Goal: Transaction & Acquisition: Purchase product/service

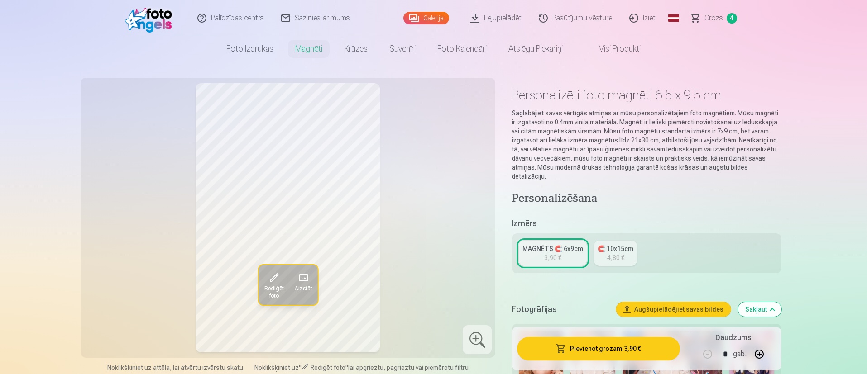
click at [425, 20] on link "Galerija" at bounding box center [426, 18] width 46 height 13
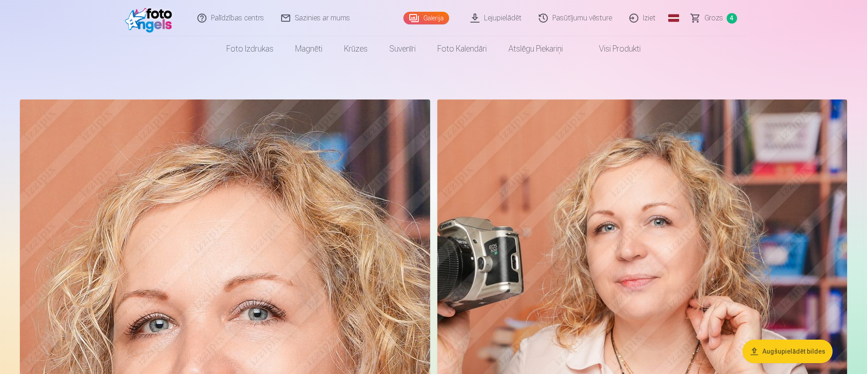
click at [803, 350] on button "Augšupielādēt bildes" at bounding box center [788, 352] width 90 height 24
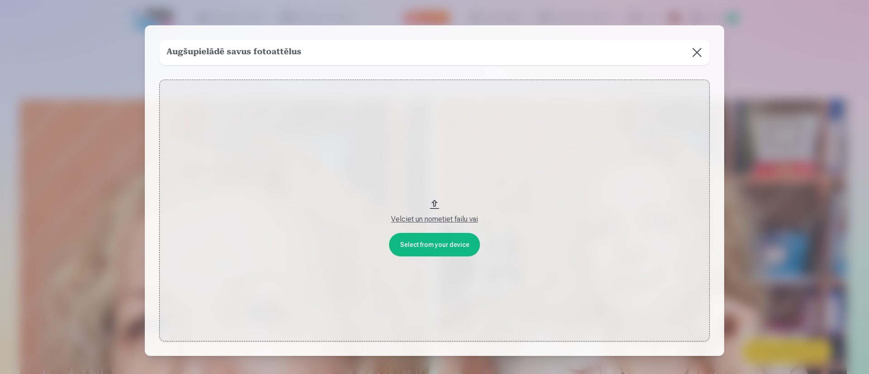
click at [453, 217] on div "Velciet un nometiet failu vai" at bounding box center [434, 219] width 532 height 11
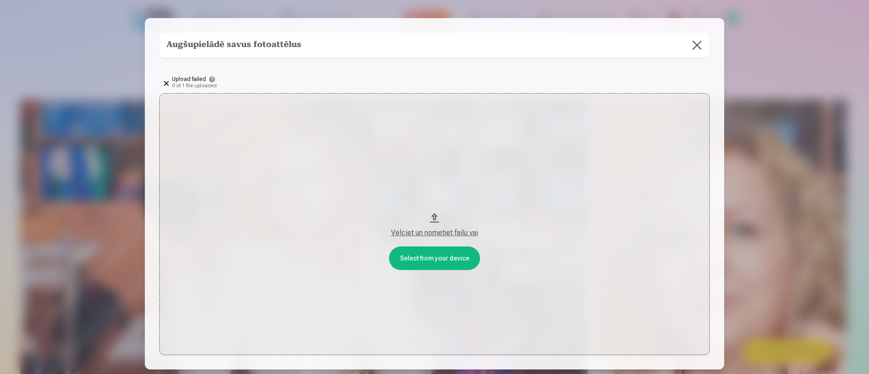
click at [447, 230] on div "Velciet un nometiet failu vai" at bounding box center [434, 233] width 532 height 11
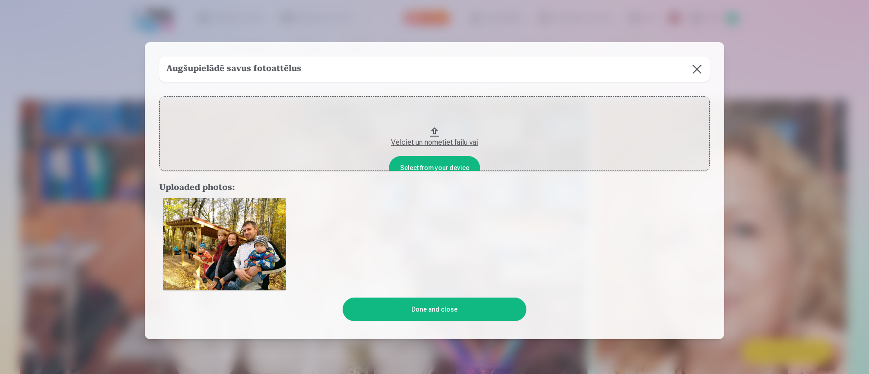
click at [446, 310] on button "Done and close" at bounding box center [434, 310] width 183 height 24
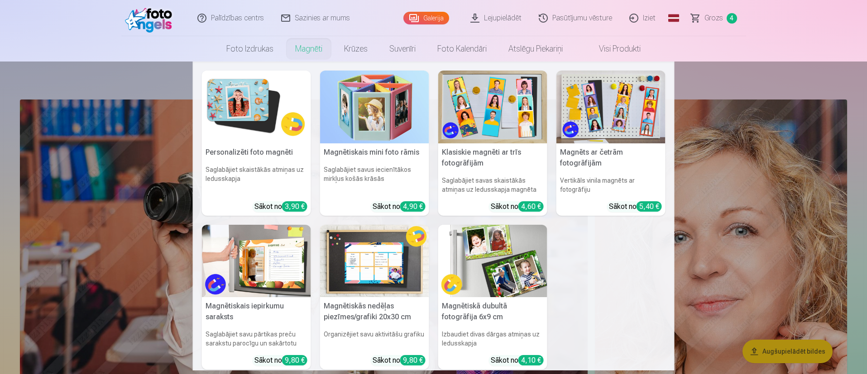
click at [306, 54] on link "Magnēti" at bounding box center [308, 48] width 49 height 25
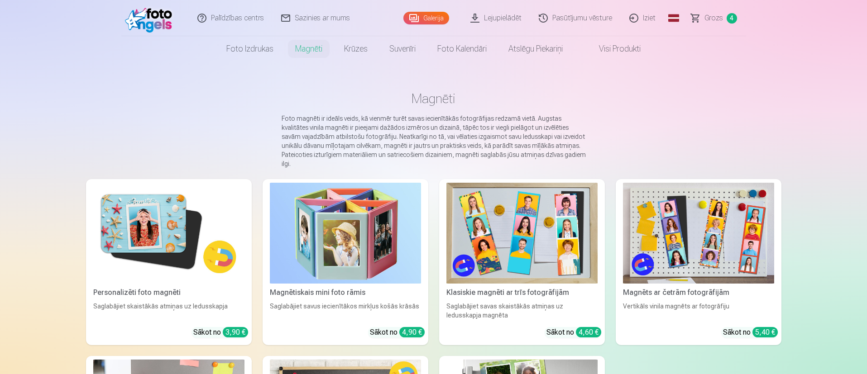
click at [174, 224] on img at bounding box center [168, 233] width 151 height 101
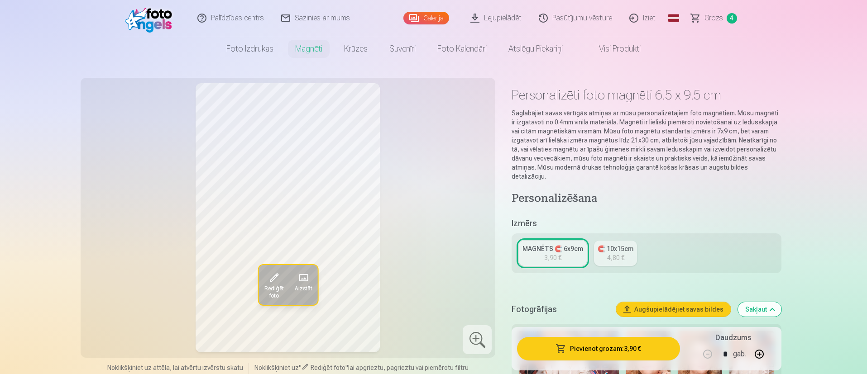
click at [310, 287] on span "Aizstāt" at bounding box center [303, 288] width 18 height 7
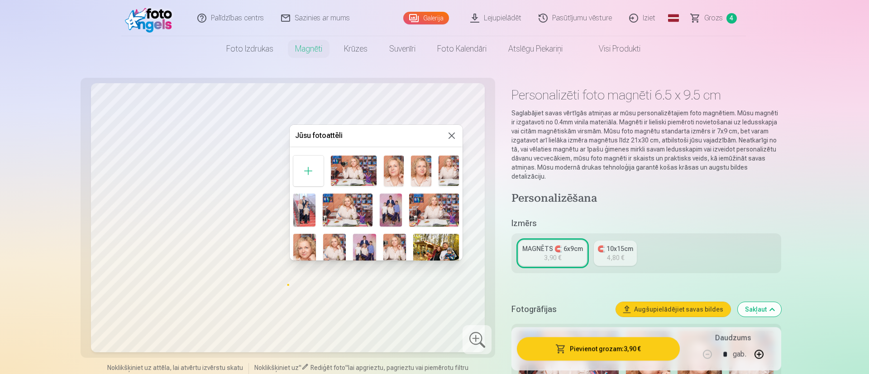
click at [444, 240] on img at bounding box center [436, 251] width 46 height 34
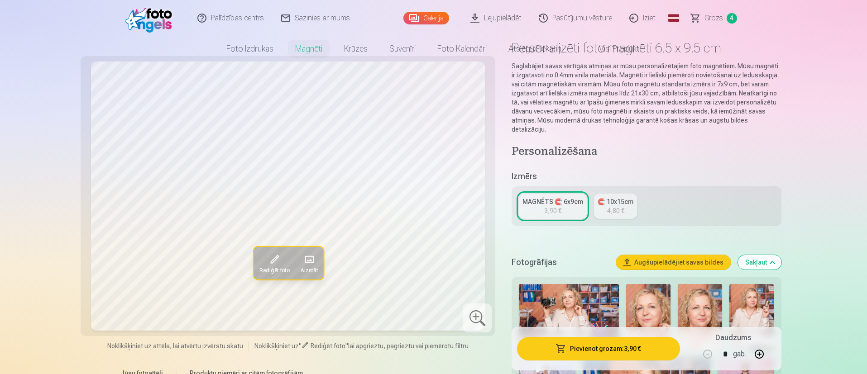
scroll to position [68, 0]
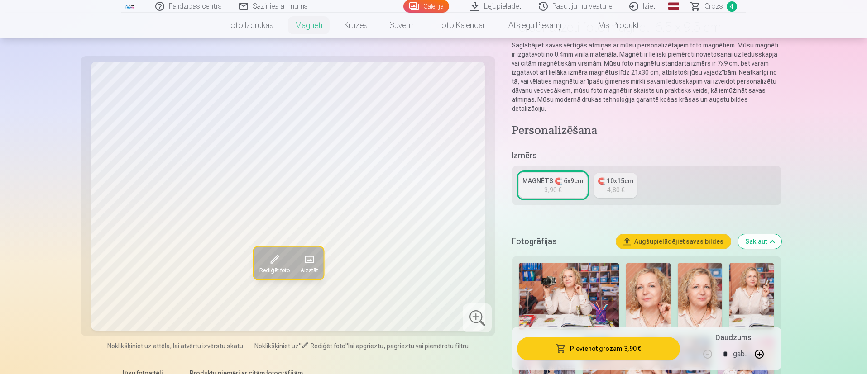
click at [274, 264] on span at bounding box center [273, 260] width 14 height 14
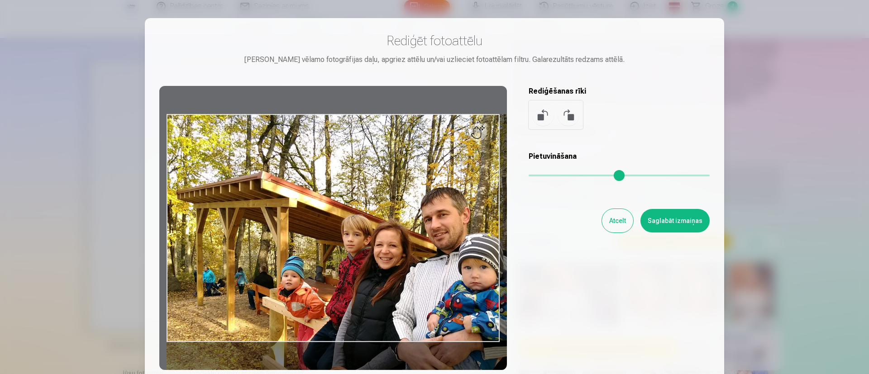
drag, startPoint x: 539, startPoint y: 176, endPoint x: 557, endPoint y: 181, distance: 18.8
click at [557, 177] on input "range" at bounding box center [619, 176] width 181 height 2
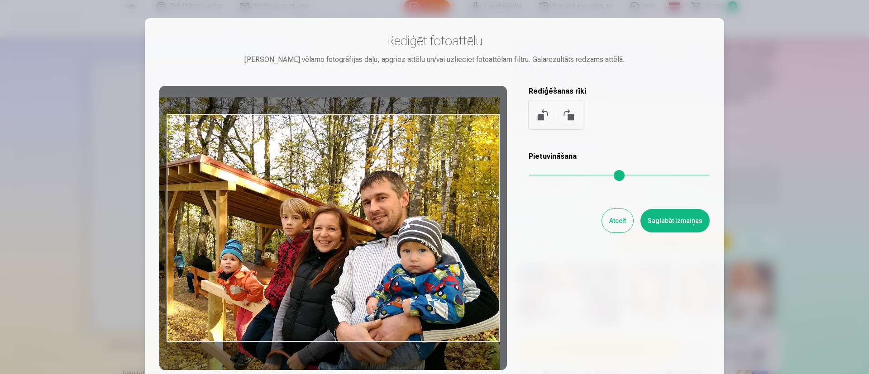
drag, startPoint x: 447, startPoint y: 288, endPoint x: 363, endPoint y: 271, distance: 85.4
click at [363, 271] on div at bounding box center [333, 228] width 348 height 284
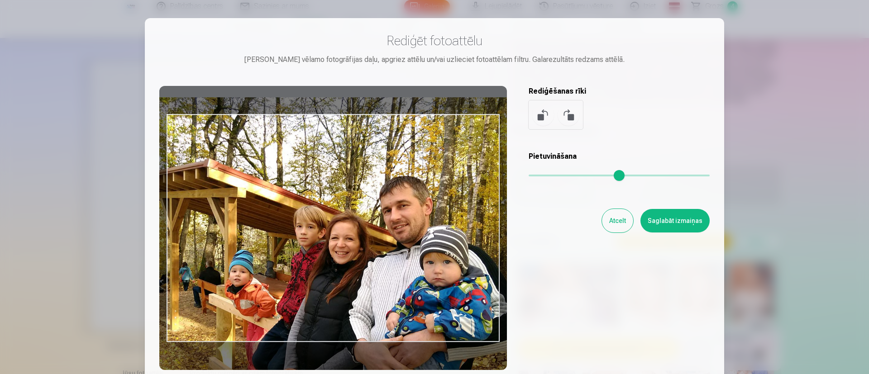
drag, startPoint x: 556, startPoint y: 176, endPoint x: 569, endPoint y: 178, distance: 12.9
click at [569, 177] on input "range" at bounding box center [619, 176] width 181 height 2
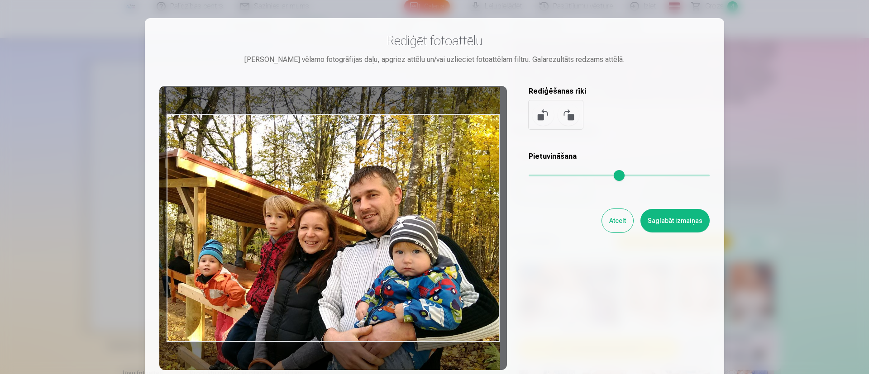
drag, startPoint x: 467, startPoint y: 236, endPoint x: 417, endPoint y: 225, distance: 51.8
click at [417, 225] on div at bounding box center [333, 228] width 348 height 284
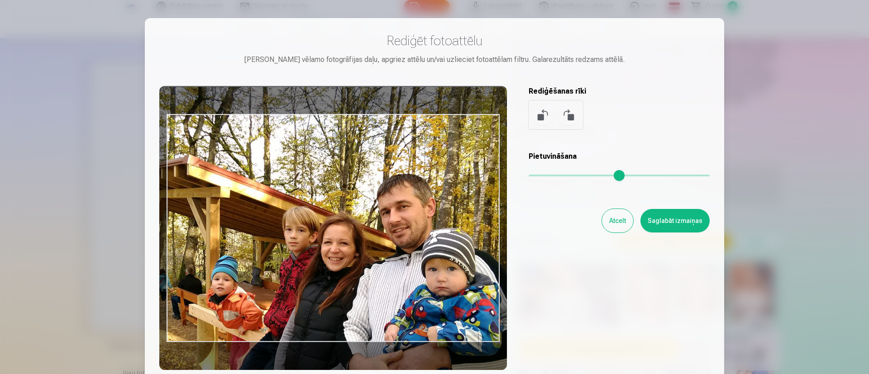
drag, startPoint x: 570, startPoint y: 173, endPoint x: 590, endPoint y: 178, distance: 20.6
click at [590, 177] on input "range" at bounding box center [619, 176] width 181 height 2
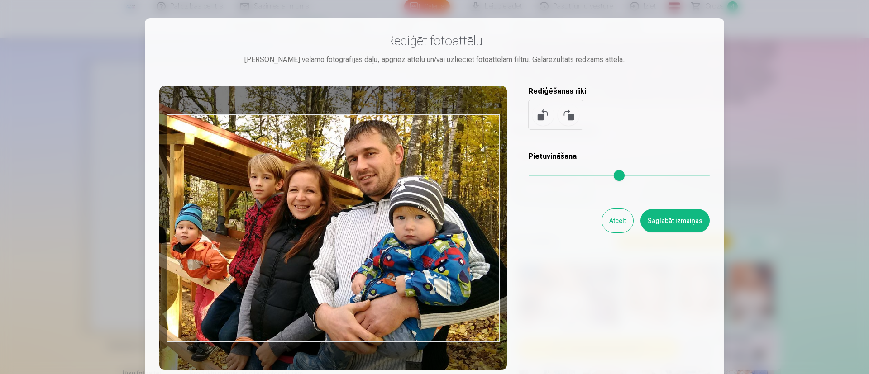
drag, startPoint x: 443, startPoint y: 225, endPoint x: 405, endPoint y: 169, distance: 67.7
click at [405, 169] on div at bounding box center [333, 228] width 348 height 284
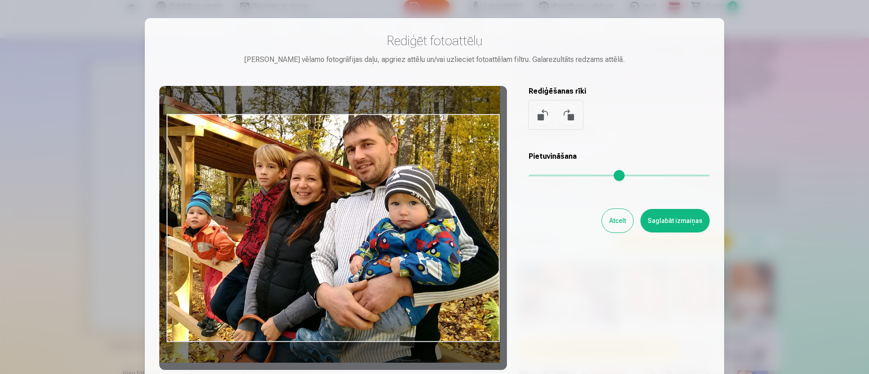
drag, startPoint x: 586, startPoint y: 173, endPoint x: 576, endPoint y: 173, distance: 10.0
click at [576, 175] on input "range" at bounding box center [619, 176] width 181 height 2
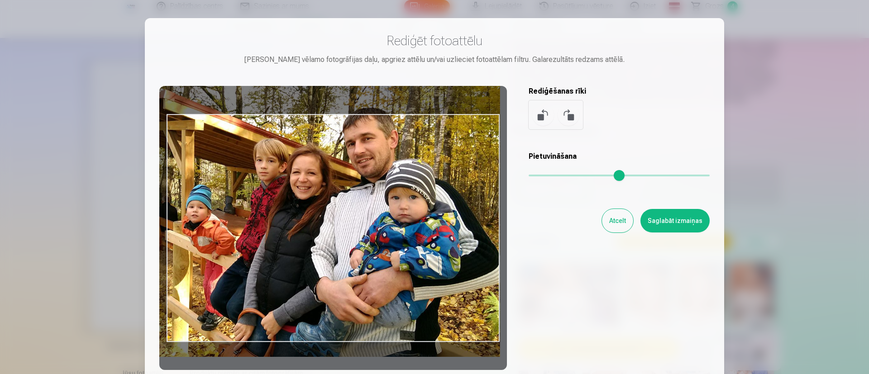
drag, startPoint x: 461, startPoint y: 250, endPoint x: 443, endPoint y: 244, distance: 19.0
click at [443, 244] on div at bounding box center [333, 228] width 348 height 284
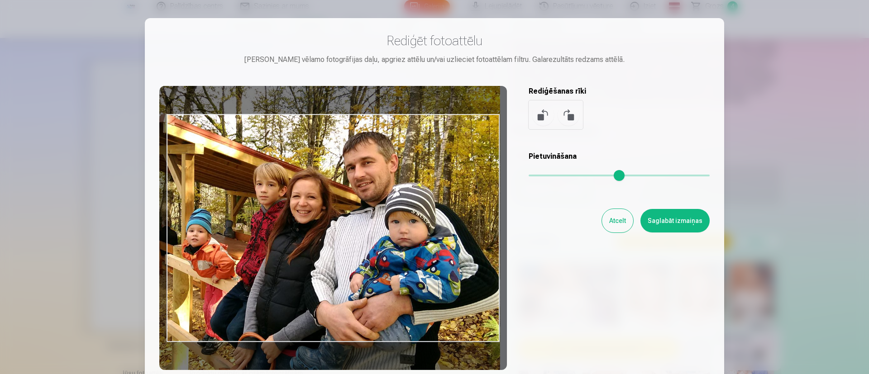
drag, startPoint x: 443, startPoint y: 244, endPoint x: 441, endPoint y: 268, distance: 24.1
click at [441, 268] on div at bounding box center [333, 228] width 348 height 284
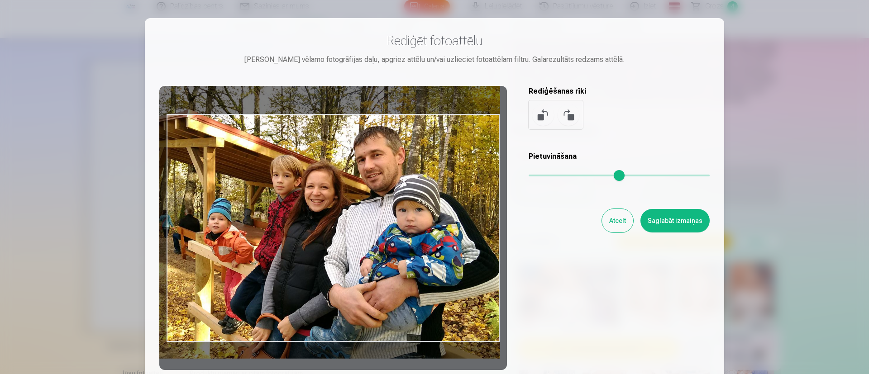
drag, startPoint x: 574, startPoint y: 175, endPoint x: 563, endPoint y: 174, distance: 10.4
click at [563, 175] on input "range" at bounding box center [619, 176] width 181 height 2
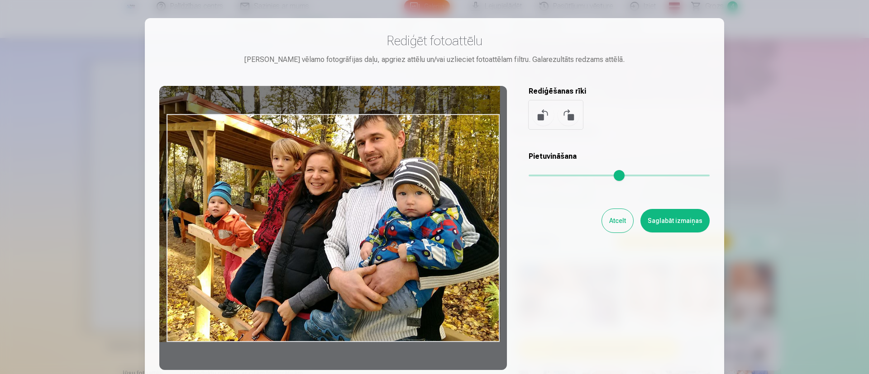
drag, startPoint x: 437, startPoint y: 249, endPoint x: 407, endPoint y: 208, distance: 51.2
click at [407, 208] on div at bounding box center [333, 228] width 348 height 284
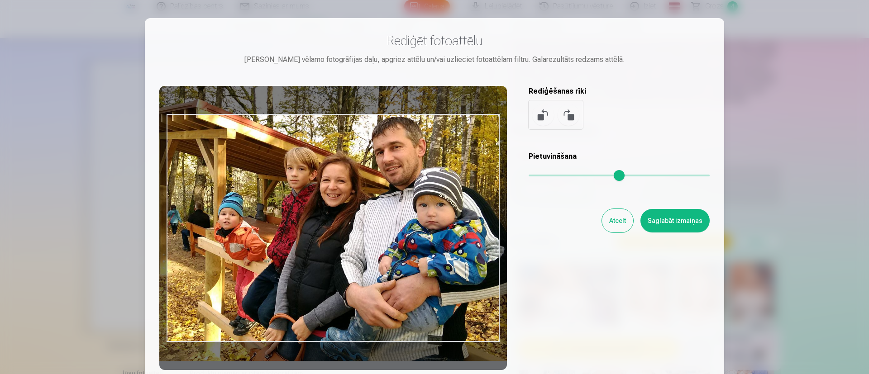
drag, startPoint x: 562, startPoint y: 171, endPoint x: 572, endPoint y: 173, distance: 10.7
click at [572, 175] on input "range" at bounding box center [619, 176] width 181 height 2
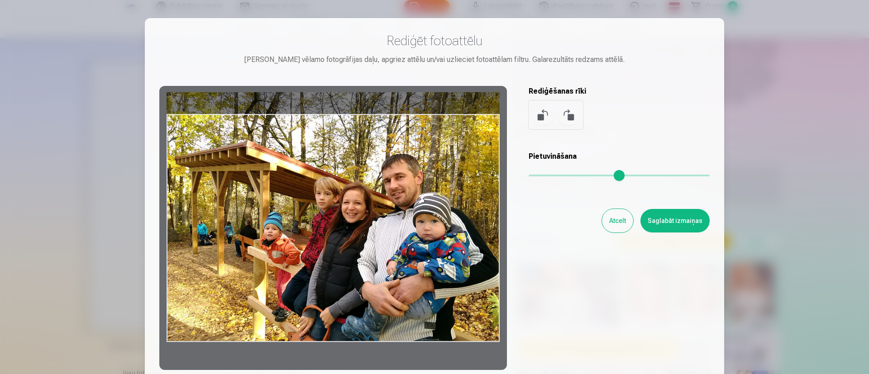
drag, startPoint x: 577, startPoint y: 175, endPoint x: 526, endPoint y: 171, distance: 51.7
type input "*"
click at [529, 175] on input "range" at bounding box center [619, 176] width 181 height 2
click at [614, 225] on button "Atcelt" at bounding box center [617, 221] width 31 height 24
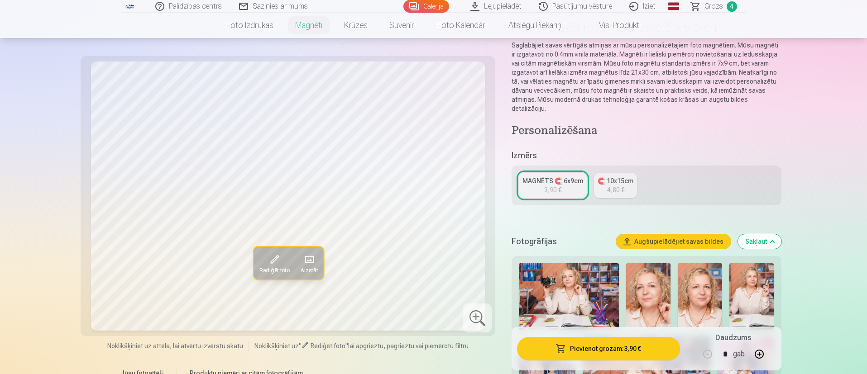
click at [556, 186] on div "3,90 €" at bounding box center [552, 190] width 17 height 9
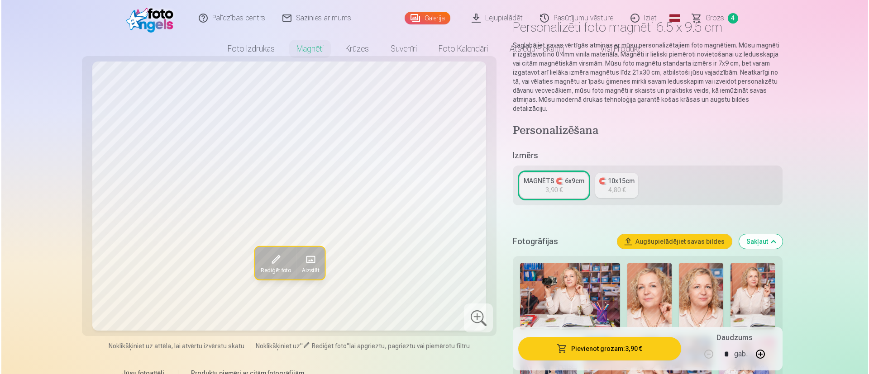
scroll to position [0, 0]
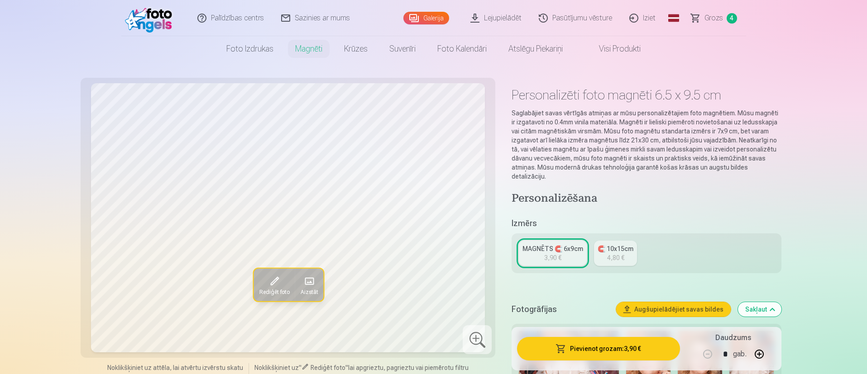
click at [279, 287] on span at bounding box center [273, 281] width 14 height 14
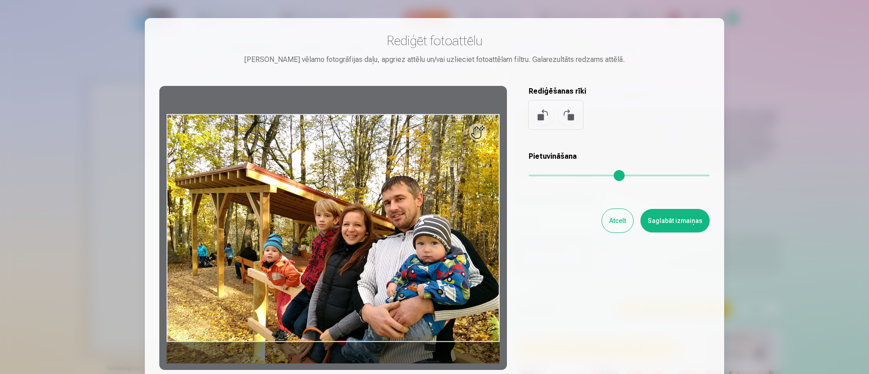
click at [567, 113] on button at bounding box center [569, 115] width 22 height 22
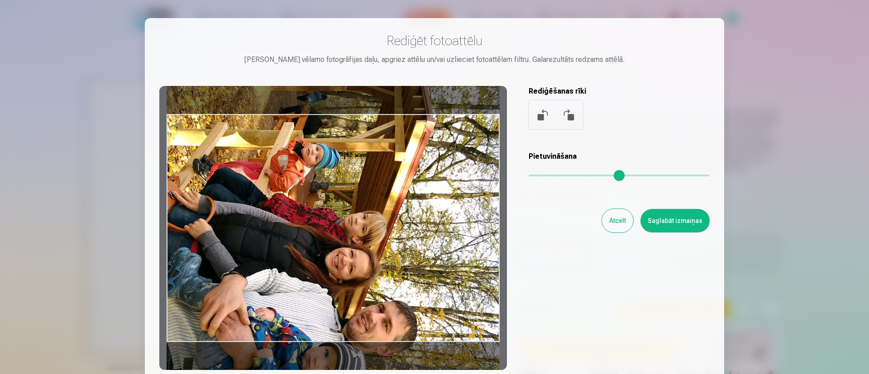
drag, startPoint x: 422, startPoint y: 255, endPoint x: 431, endPoint y: 276, distance: 23.0
click at [431, 276] on div at bounding box center [333, 228] width 348 height 284
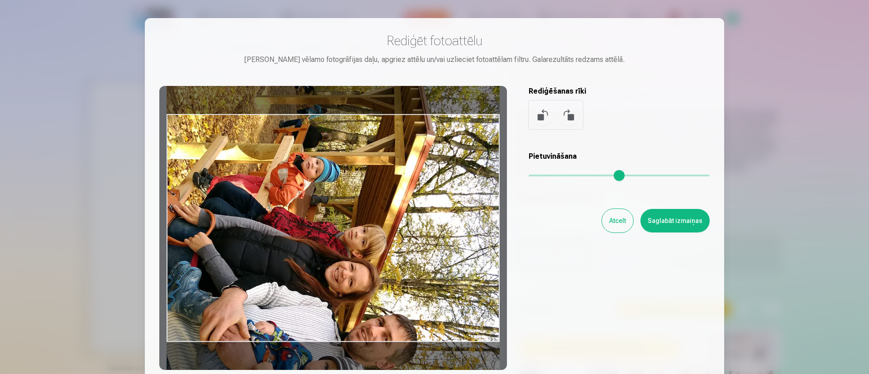
click at [611, 222] on button "Atcelt" at bounding box center [617, 221] width 31 height 24
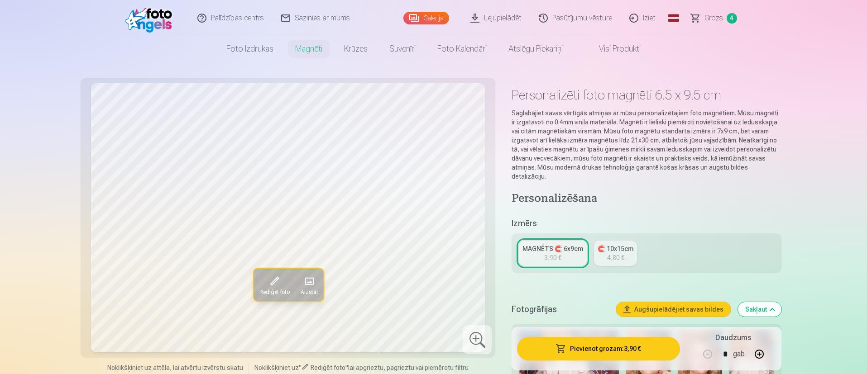
click at [428, 16] on link "Galerija" at bounding box center [426, 18] width 46 height 13
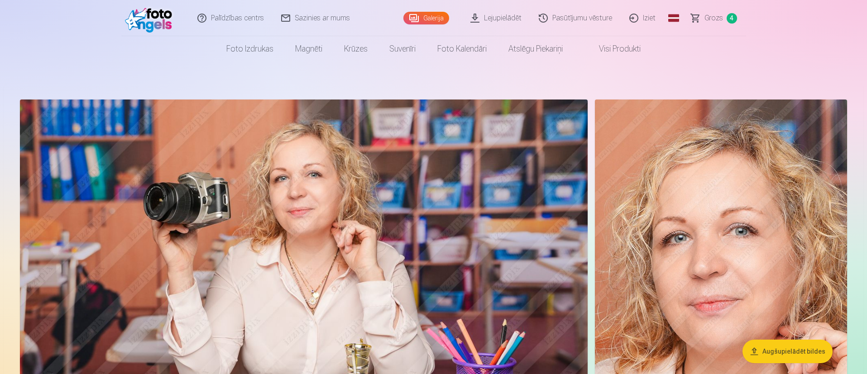
click at [806, 352] on button "Augšupielādēt bildes" at bounding box center [788, 352] width 90 height 24
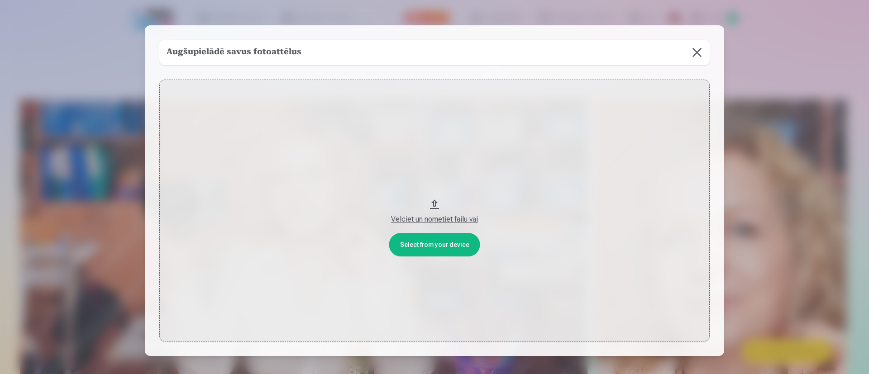
click at [449, 215] on div "Velciet un nometiet failu vai" at bounding box center [434, 219] width 532 height 11
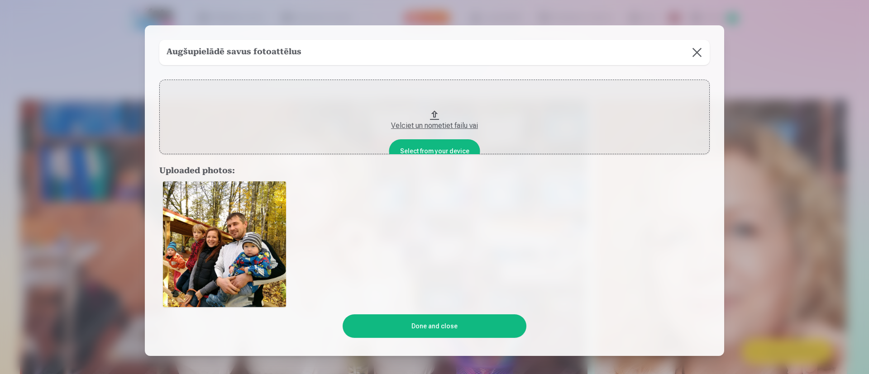
click at [443, 331] on button "Done and close" at bounding box center [434, 327] width 183 height 24
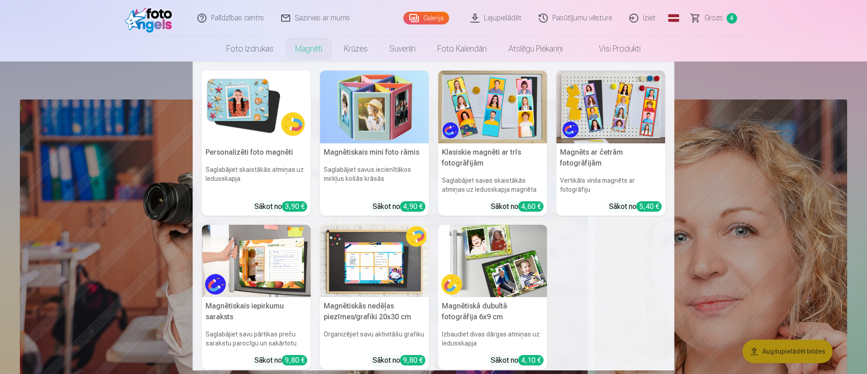
click at [302, 53] on link "Magnēti" at bounding box center [308, 48] width 49 height 25
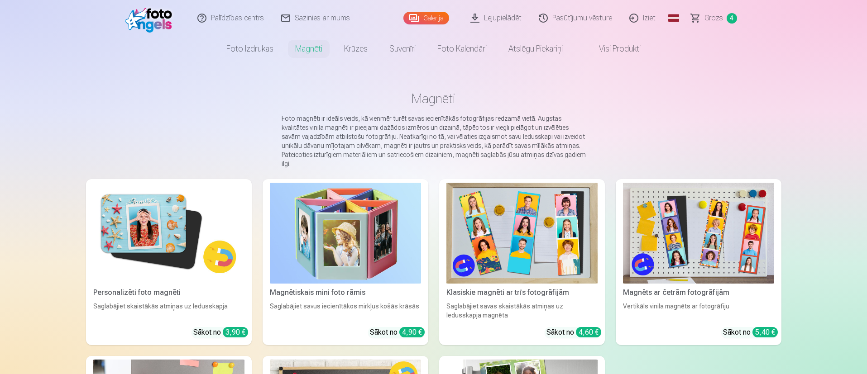
click at [186, 220] on img at bounding box center [168, 233] width 151 height 101
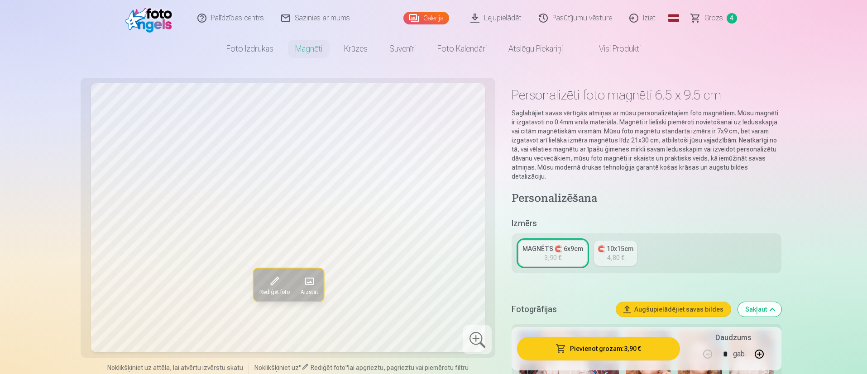
click at [312, 286] on span at bounding box center [308, 281] width 14 height 14
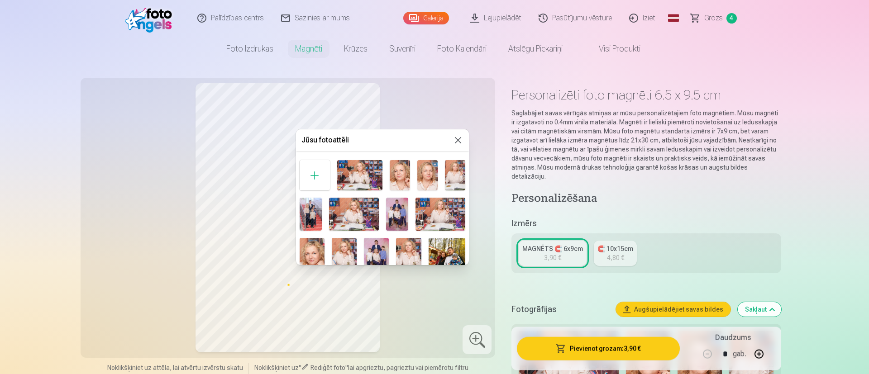
click at [442, 246] on img at bounding box center [447, 257] width 37 height 38
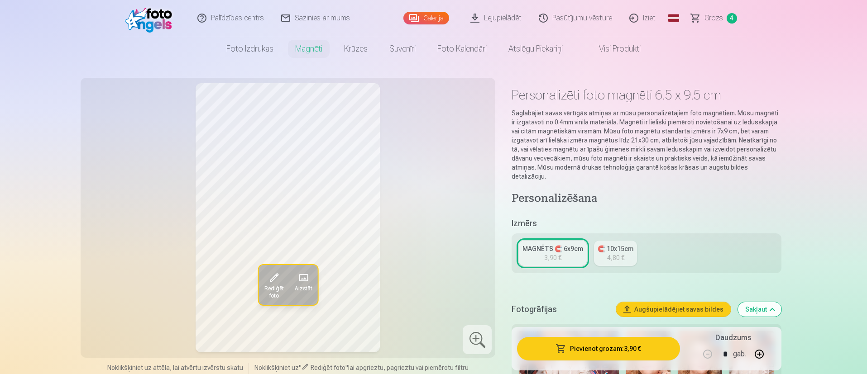
click at [280, 287] on span "Rediģēt foto" at bounding box center [273, 292] width 19 height 14
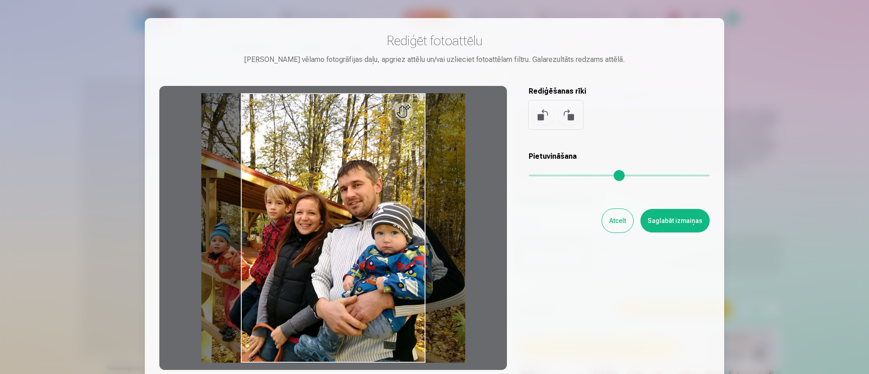
click at [574, 117] on button at bounding box center [569, 115] width 22 height 22
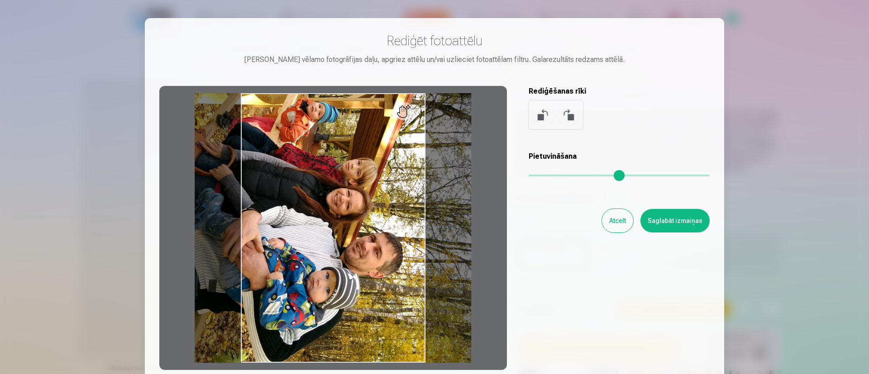
click at [532, 177] on input "range" at bounding box center [619, 176] width 181 height 2
click at [617, 220] on button "Atcelt" at bounding box center [617, 221] width 31 height 24
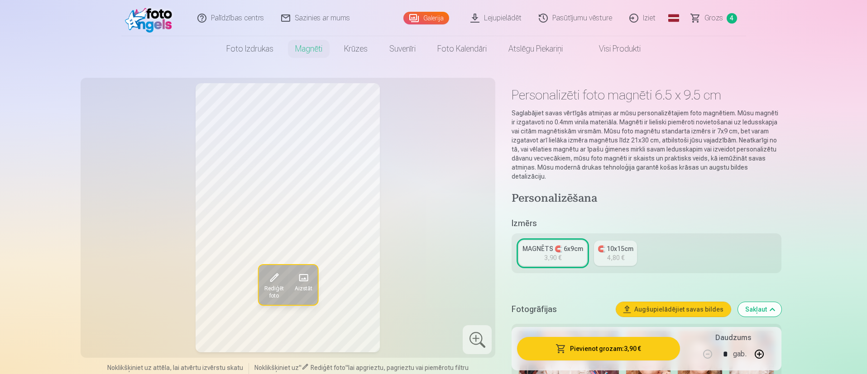
click at [297, 286] on span "Aizstāt" at bounding box center [303, 288] width 18 height 7
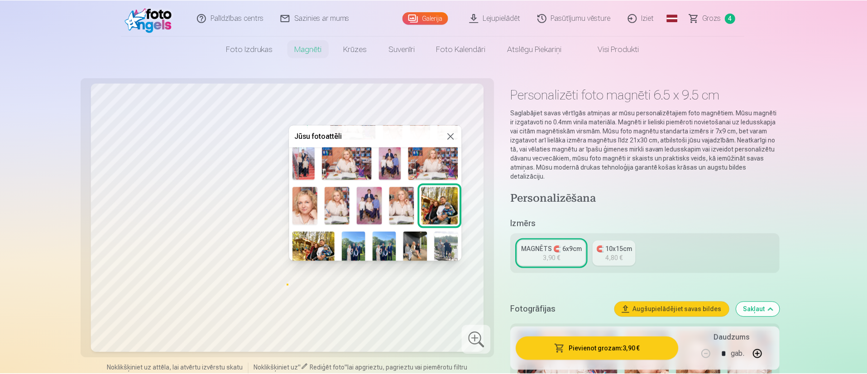
scroll to position [68, 0]
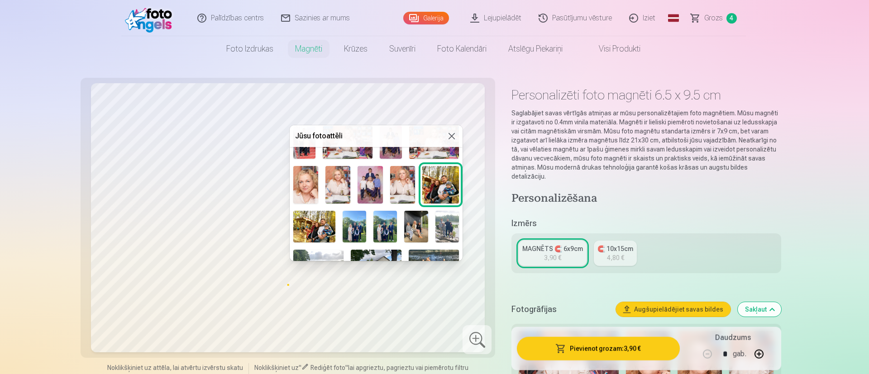
click at [309, 216] on img at bounding box center [314, 227] width 42 height 32
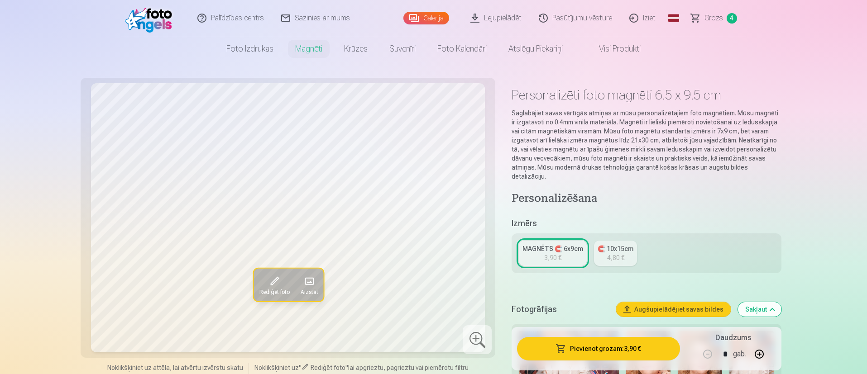
click at [273, 290] on span "Rediģēt foto" at bounding box center [274, 292] width 30 height 7
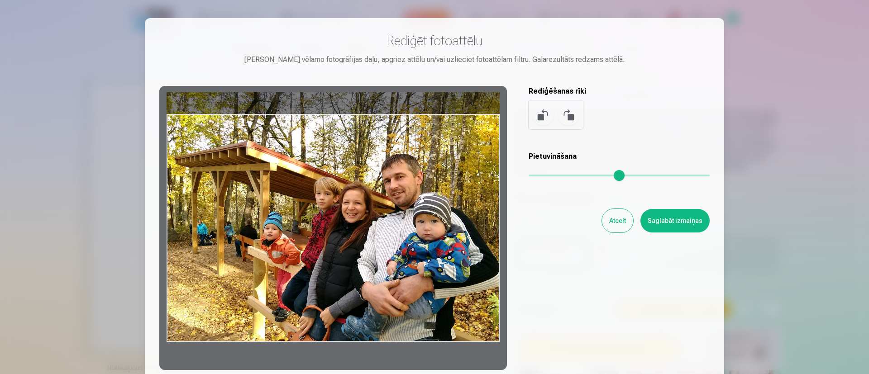
drag, startPoint x: 440, startPoint y: 316, endPoint x: 448, endPoint y: 274, distance: 42.9
click at [448, 274] on div at bounding box center [333, 228] width 348 height 284
drag, startPoint x: 171, startPoint y: 248, endPoint x: 268, endPoint y: 207, distance: 105.5
click at [268, 207] on div at bounding box center [333, 228] width 348 height 284
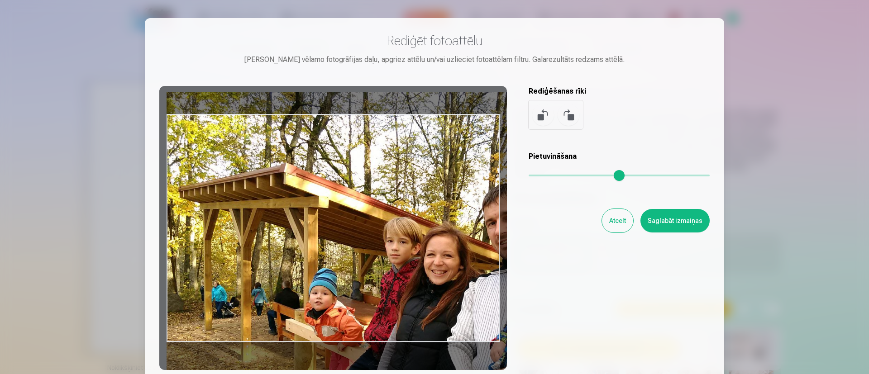
drag, startPoint x: 537, startPoint y: 175, endPoint x: 469, endPoint y: 243, distance: 96.0
click at [594, 177] on input "range" at bounding box center [619, 176] width 181 height 2
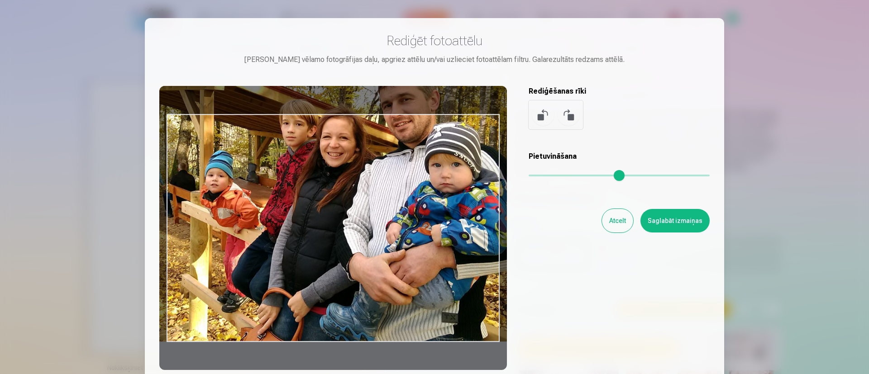
drag, startPoint x: 407, startPoint y: 269, endPoint x: 302, endPoint y: 115, distance: 185.9
click at [302, 115] on div at bounding box center [333, 228] width 348 height 284
type input "****"
click at [616, 212] on button "Atcelt" at bounding box center [617, 221] width 31 height 24
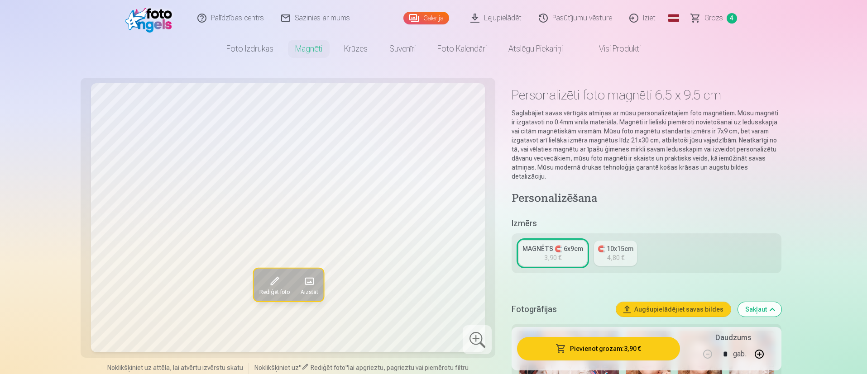
click at [279, 289] on span "Rediģēt foto" at bounding box center [274, 292] width 30 height 7
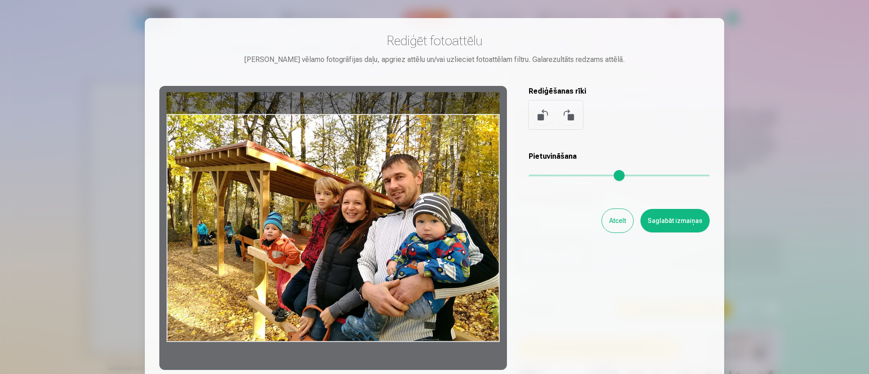
drag, startPoint x: 446, startPoint y: 306, endPoint x: 448, endPoint y: 269, distance: 36.7
click at [448, 269] on div at bounding box center [333, 228] width 348 height 284
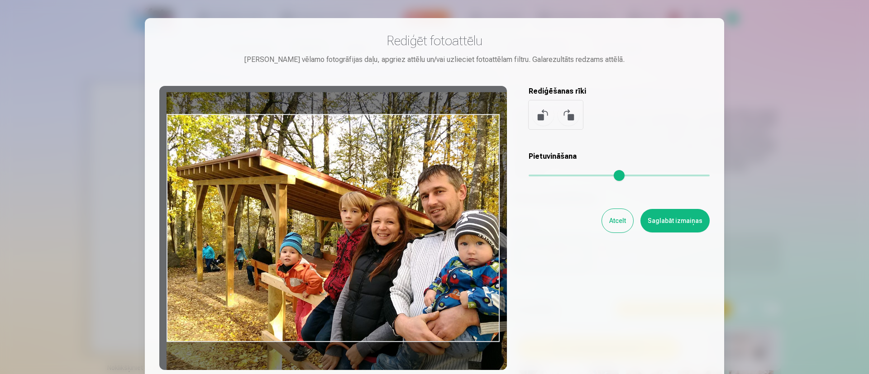
drag, startPoint x: 537, startPoint y: 173, endPoint x: 556, endPoint y: 176, distance: 19.2
click at [556, 176] on input "range" at bounding box center [619, 176] width 181 height 2
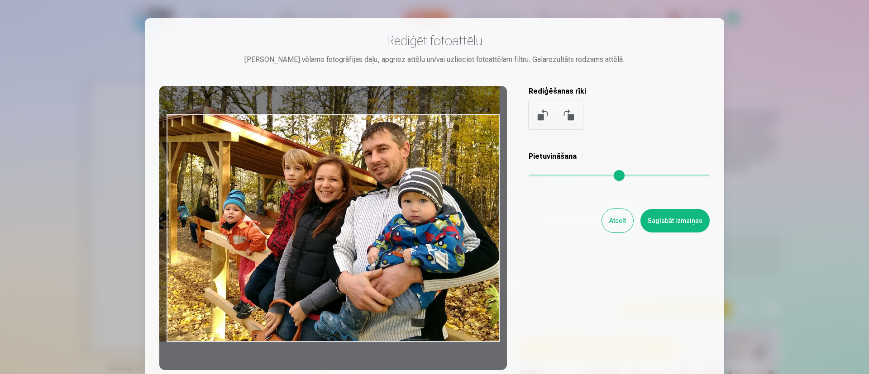
drag, startPoint x: 421, startPoint y: 260, endPoint x: 355, endPoint y: 214, distance: 80.6
click at [355, 214] on div at bounding box center [333, 228] width 348 height 284
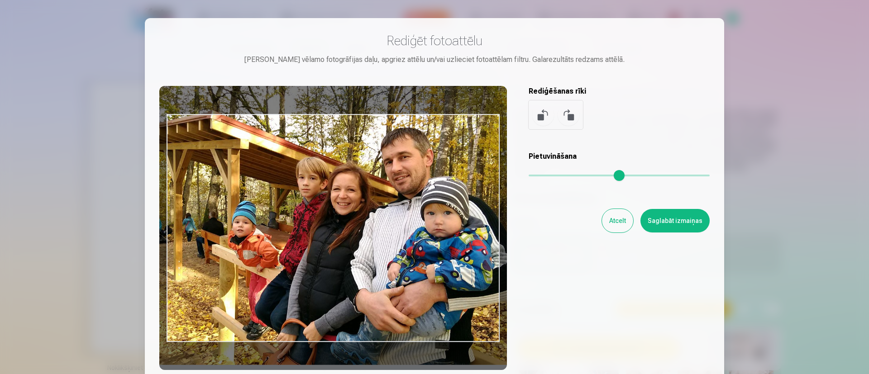
drag, startPoint x: 554, startPoint y: 175, endPoint x: 567, endPoint y: 177, distance: 12.8
click at [567, 177] on input "range" at bounding box center [619, 176] width 181 height 2
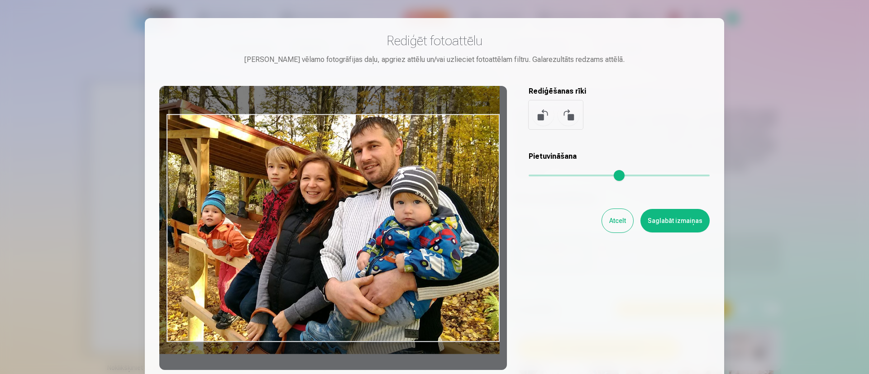
drag, startPoint x: 457, startPoint y: 235, endPoint x: 418, endPoint y: 224, distance: 40.4
click at [418, 224] on div at bounding box center [333, 228] width 348 height 284
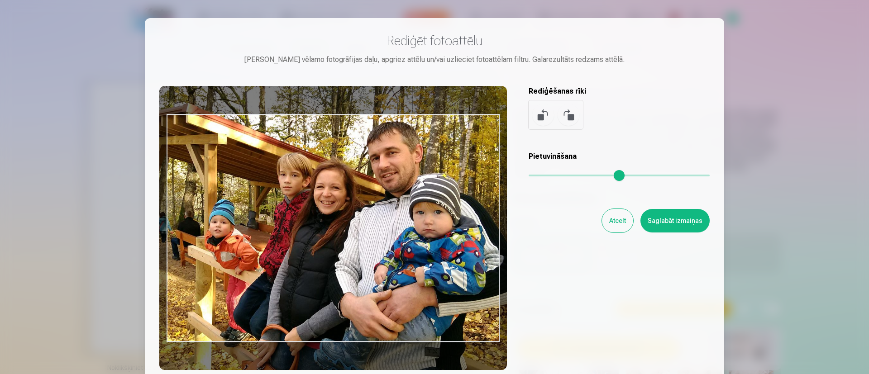
drag, startPoint x: 568, startPoint y: 175, endPoint x: 578, endPoint y: 179, distance: 10.6
click at [578, 177] on input "range" at bounding box center [619, 176] width 181 height 2
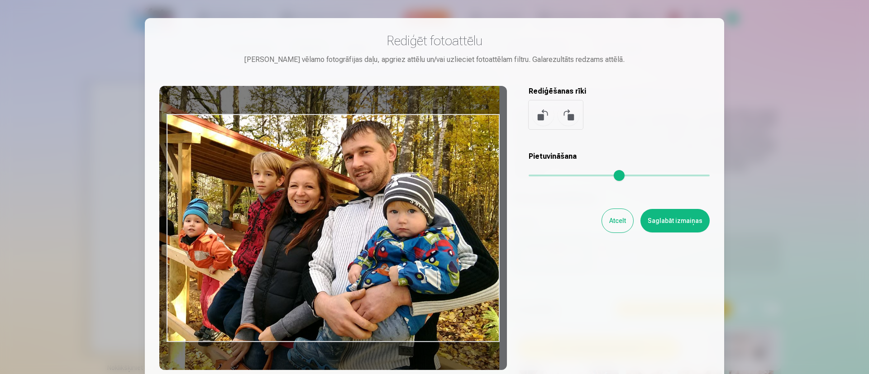
drag, startPoint x: 428, startPoint y: 288, endPoint x: 391, endPoint y: 287, distance: 37.1
click at [391, 287] on div at bounding box center [333, 228] width 348 height 284
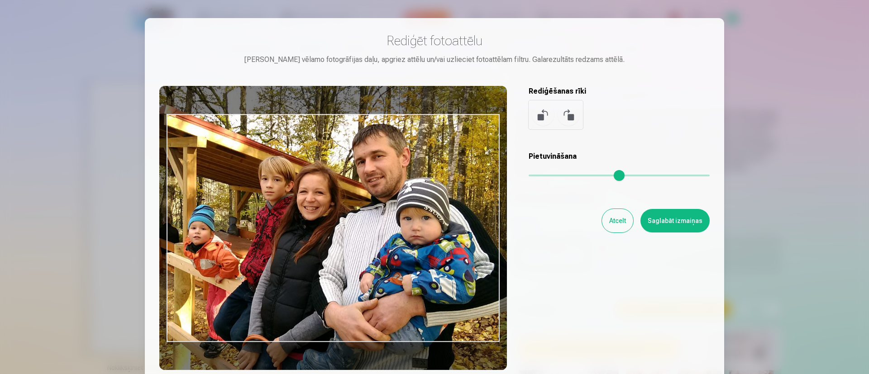
drag, startPoint x: 579, startPoint y: 172, endPoint x: 584, endPoint y: 173, distance: 5.5
click at [584, 175] on input "range" at bounding box center [619, 176] width 181 height 2
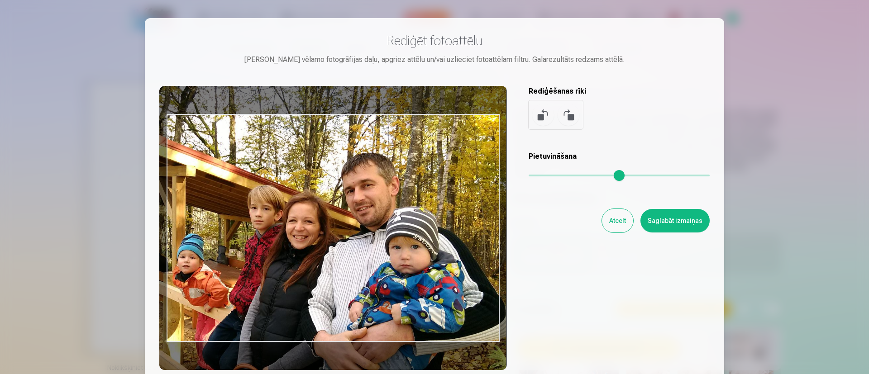
drag, startPoint x: 447, startPoint y: 241, endPoint x: 436, endPoint y: 270, distance: 30.9
click at [436, 270] on div at bounding box center [333, 228] width 348 height 284
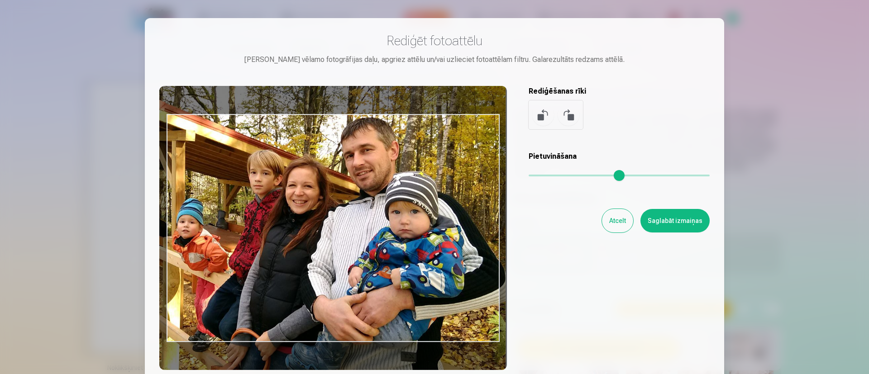
type input "***"
drag, startPoint x: 472, startPoint y: 268, endPoint x: 472, endPoint y: 233, distance: 35.3
click at [472, 233] on div at bounding box center [333, 228] width 348 height 284
click at [691, 225] on button "Saglabāt izmaiņas" at bounding box center [675, 221] width 69 height 24
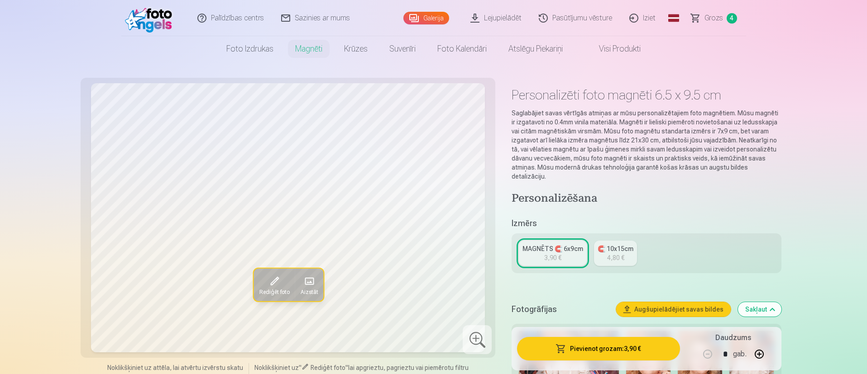
click at [317, 289] on span "Aizstāt" at bounding box center [309, 292] width 18 height 7
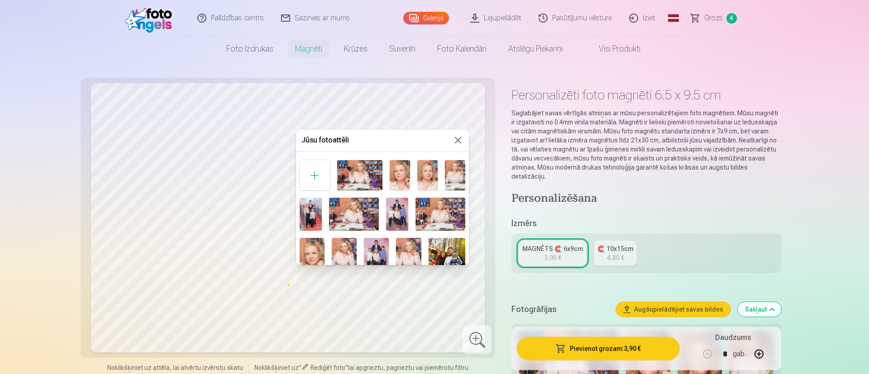
click at [825, 192] on div at bounding box center [434, 187] width 869 height 374
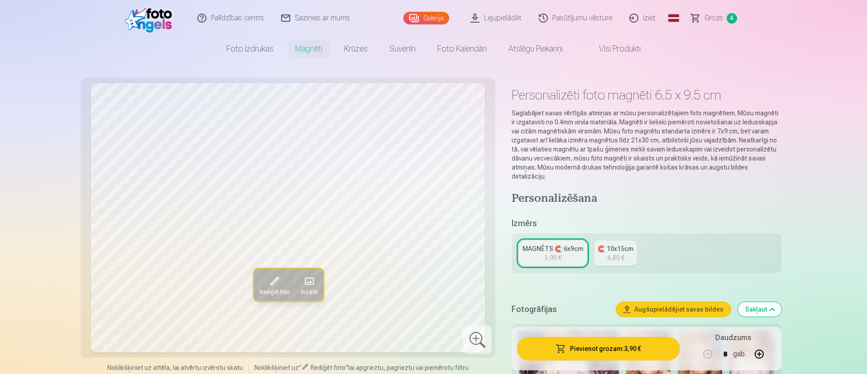
click at [700, 302] on button "Augšupielādējiet savas bildes" at bounding box center [673, 309] width 115 height 14
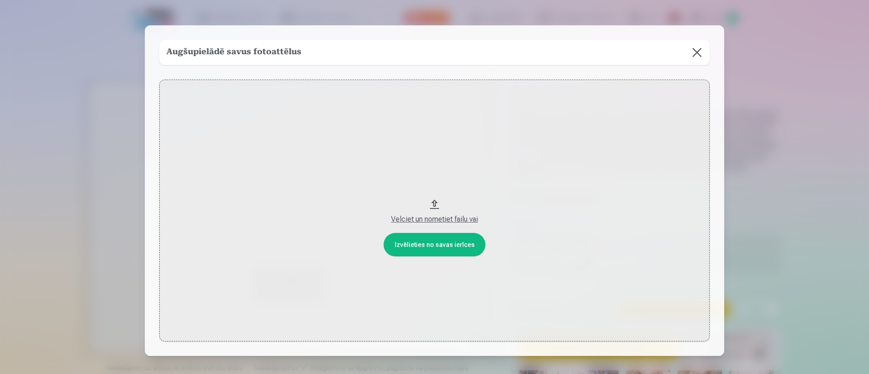
click at [441, 220] on div "Velciet un nometiet failu vai" at bounding box center [434, 219] width 532 height 11
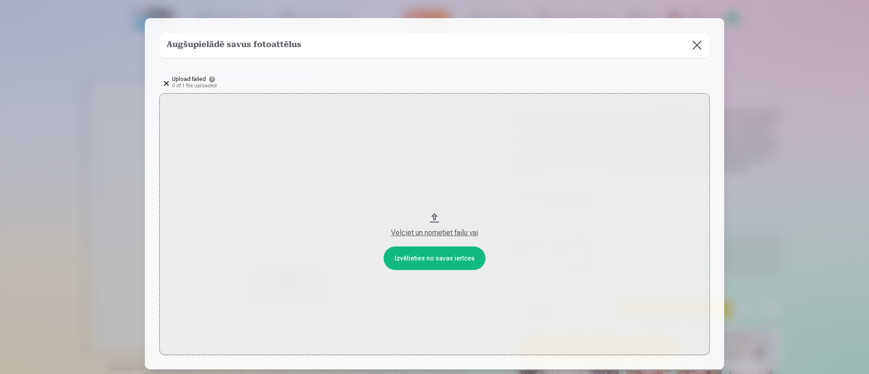
click at [422, 233] on div "Velciet un nometiet failu vai" at bounding box center [434, 233] width 532 height 11
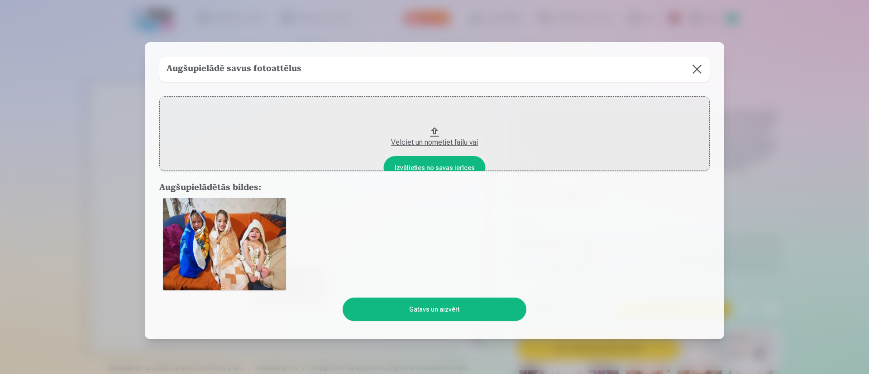
click at [447, 311] on button "Gatavs un aizvērt" at bounding box center [434, 310] width 183 height 24
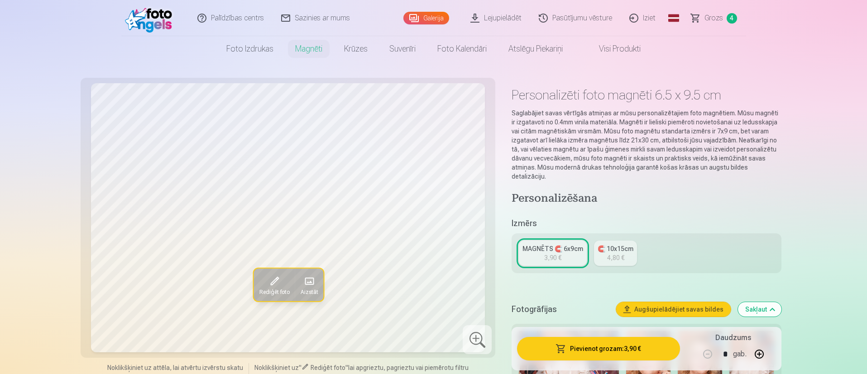
click at [319, 282] on button "Aizstāt" at bounding box center [308, 285] width 29 height 33
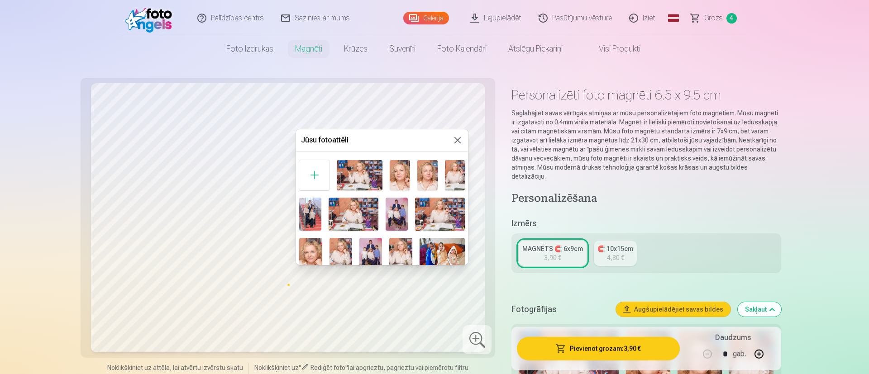
click at [435, 244] on img at bounding box center [443, 255] width 46 height 34
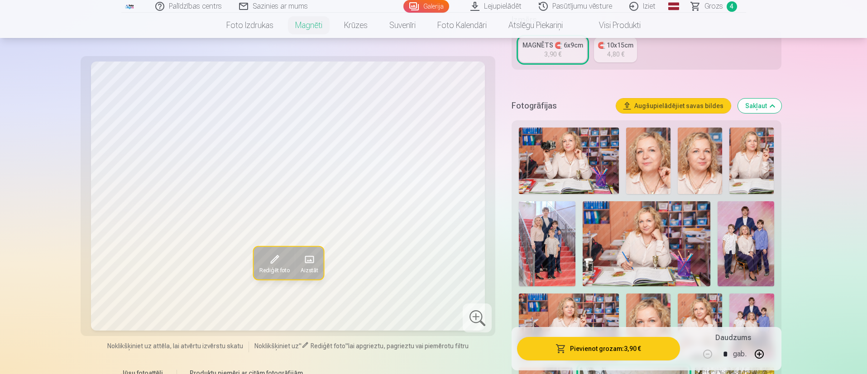
scroll to position [272, 0]
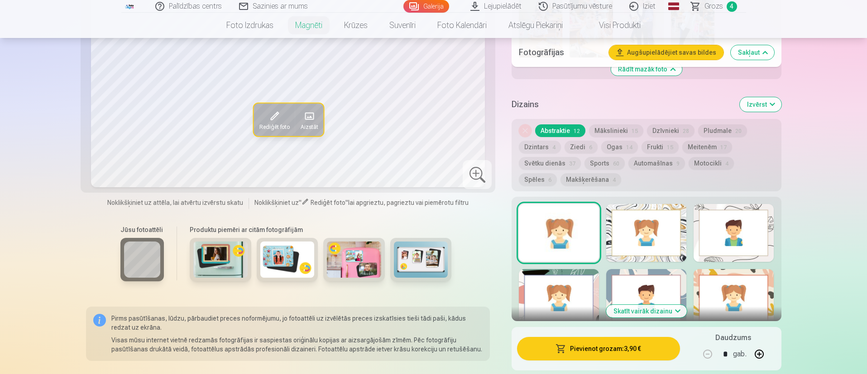
scroll to position [1698, 0]
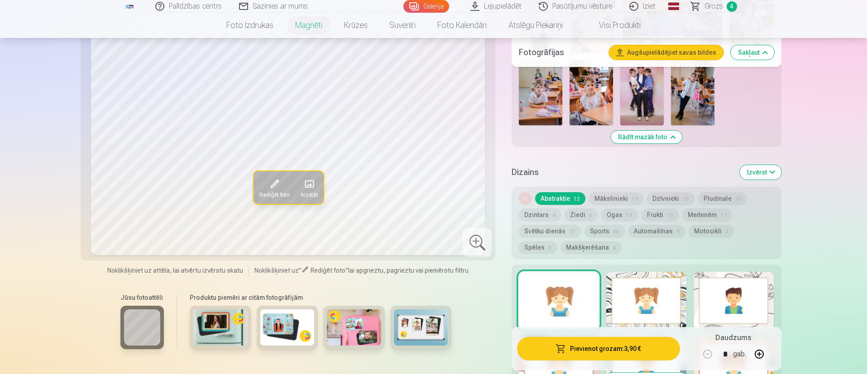
click at [614, 192] on button "Mākslinieki 15" at bounding box center [616, 198] width 54 height 13
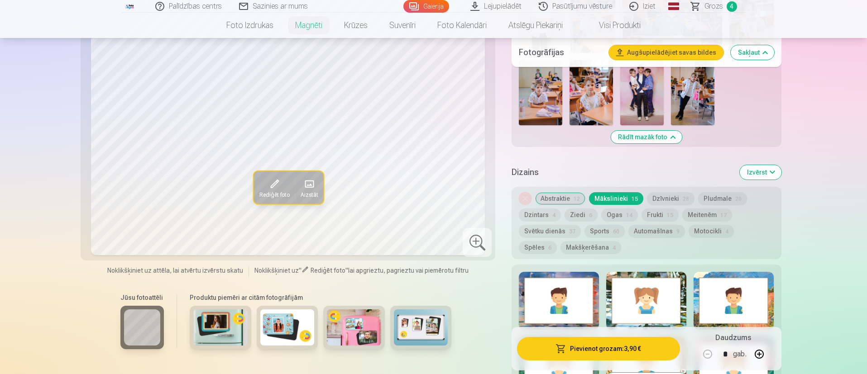
click at [577, 209] on button "Ziedi 6" at bounding box center [581, 215] width 33 height 13
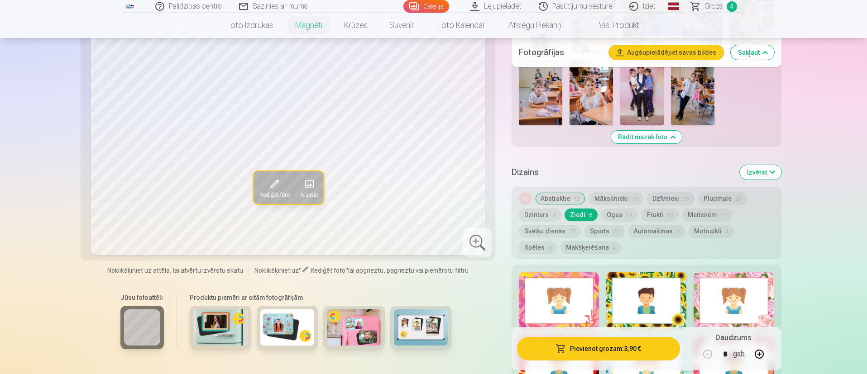
click at [619, 209] on button "Ogas 14" at bounding box center [619, 215] width 37 height 13
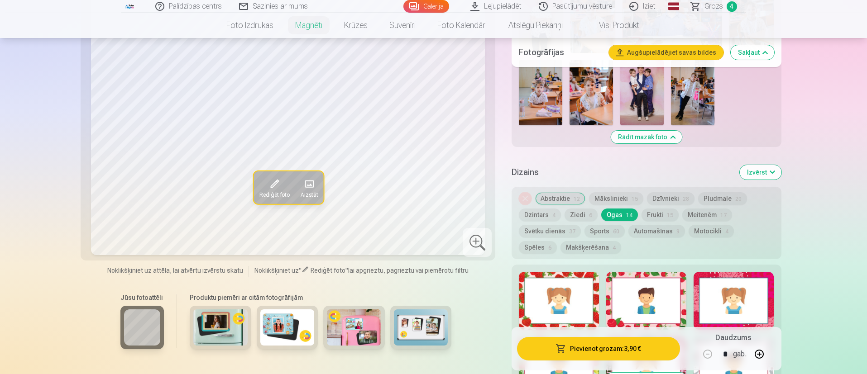
click at [659, 209] on button "Frukti 15" at bounding box center [660, 215] width 37 height 13
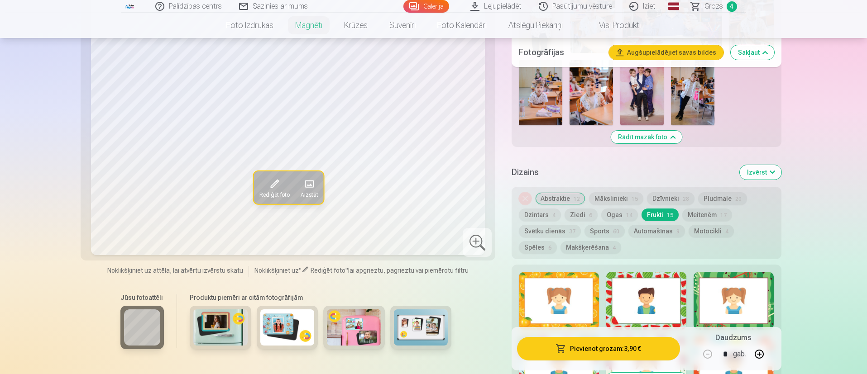
click at [689, 209] on button "Meitenēm 17" at bounding box center [707, 215] width 50 height 13
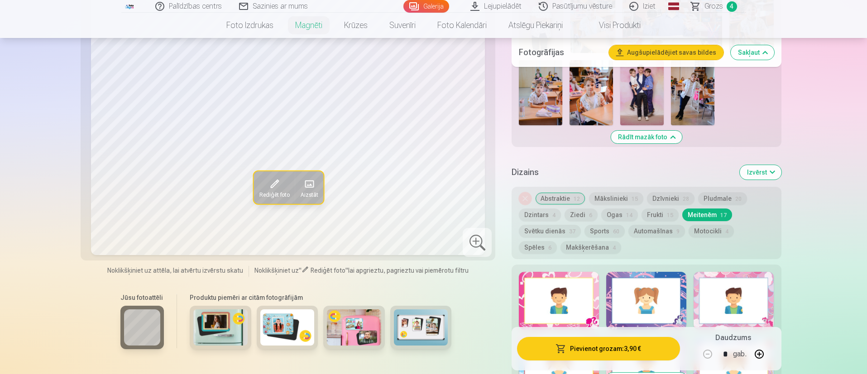
click at [529, 225] on button "Svētku dienās 37" at bounding box center [550, 231] width 62 height 13
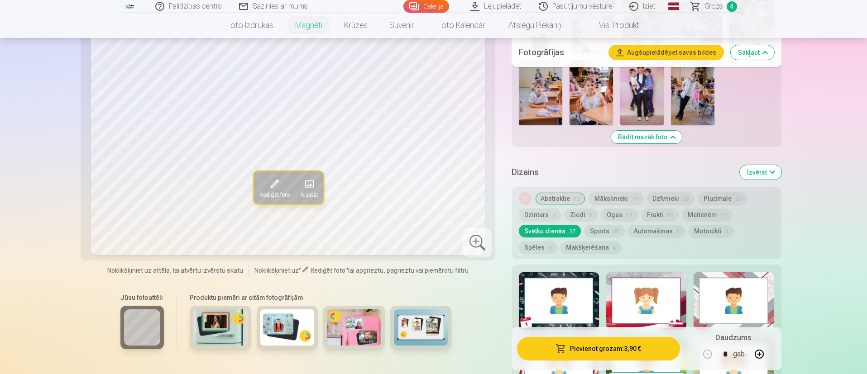
click at [608, 225] on button "Sports 60" at bounding box center [605, 231] width 40 height 13
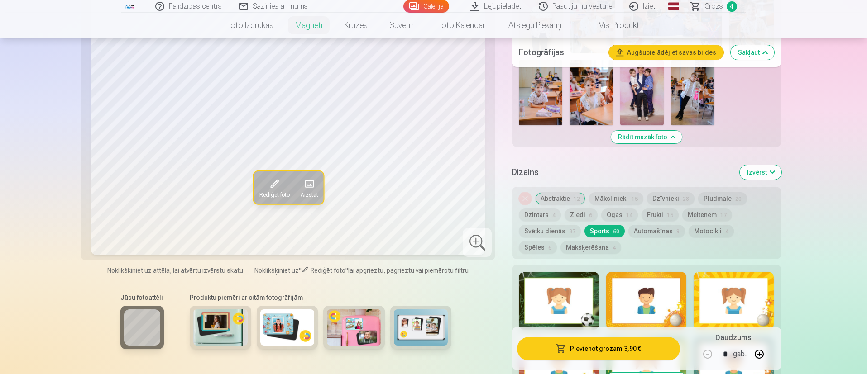
click at [662, 225] on button "Automašīnas 9" at bounding box center [656, 231] width 57 height 13
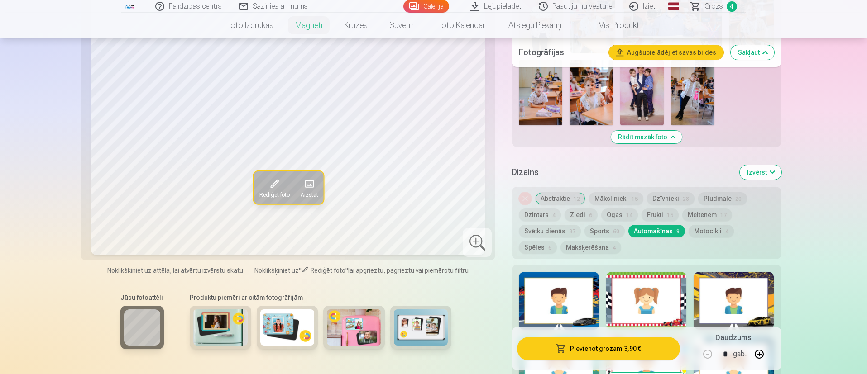
click at [703, 225] on button "Motocikli 4" at bounding box center [711, 231] width 45 height 13
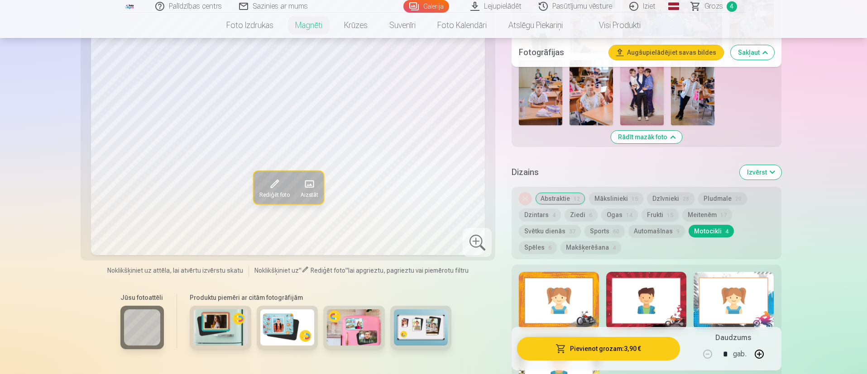
click at [557, 241] on button "Spēles 6" at bounding box center [538, 247] width 38 height 13
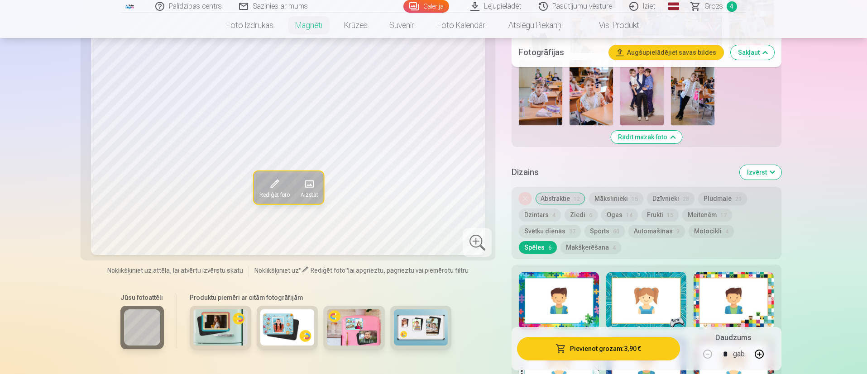
click at [555, 225] on button "Svētku dienās 37" at bounding box center [550, 231] width 62 height 13
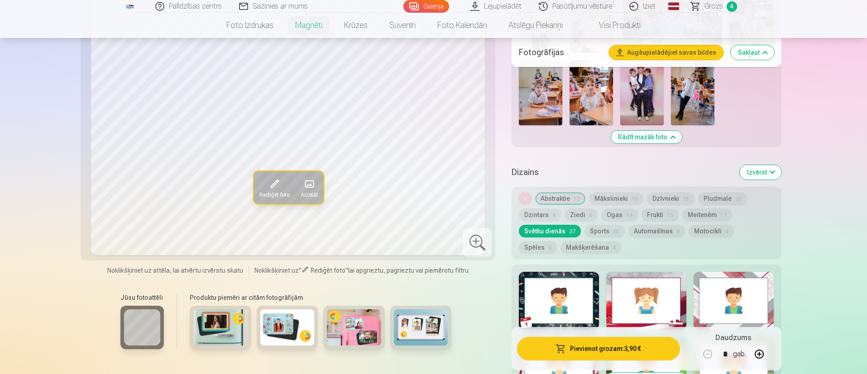
click at [618, 192] on button "Mākslinieki 15" at bounding box center [616, 198] width 54 height 13
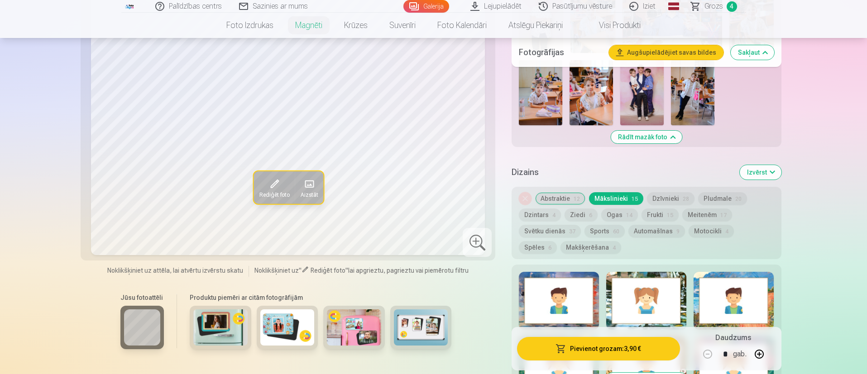
click at [667, 192] on button "Dzīvnieki 28" at bounding box center [671, 198] width 48 height 13
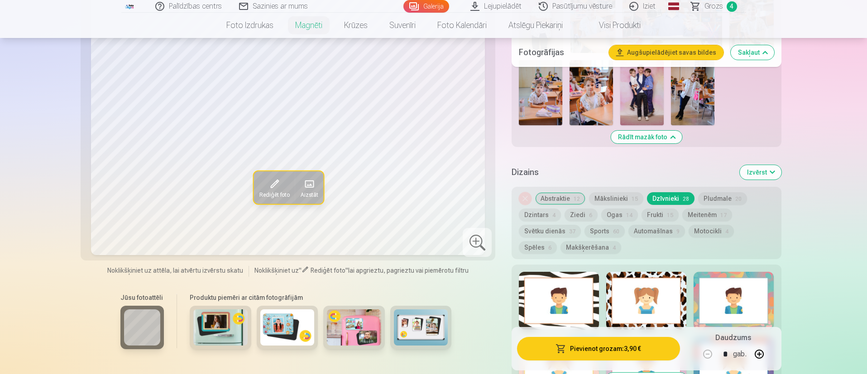
click at [708, 192] on button "Pludmale 20" at bounding box center [722, 198] width 49 height 13
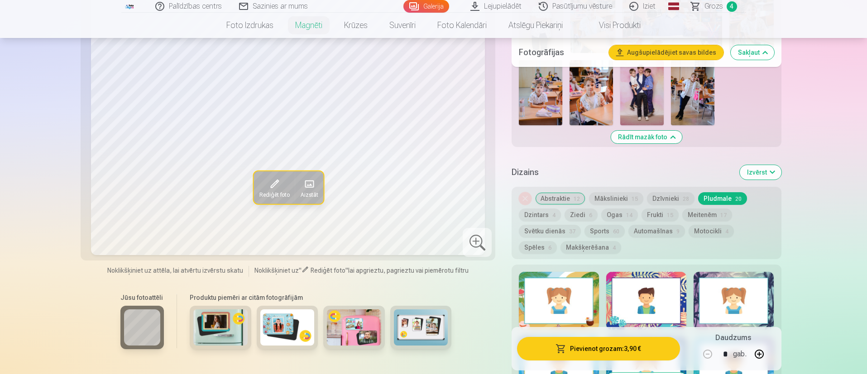
click at [555, 192] on button "Abstraktie 12" at bounding box center [560, 198] width 50 height 13
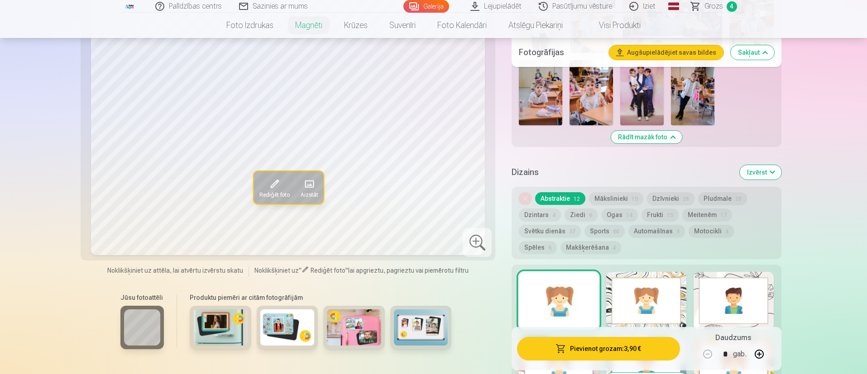
scroll to position [1766, 0]
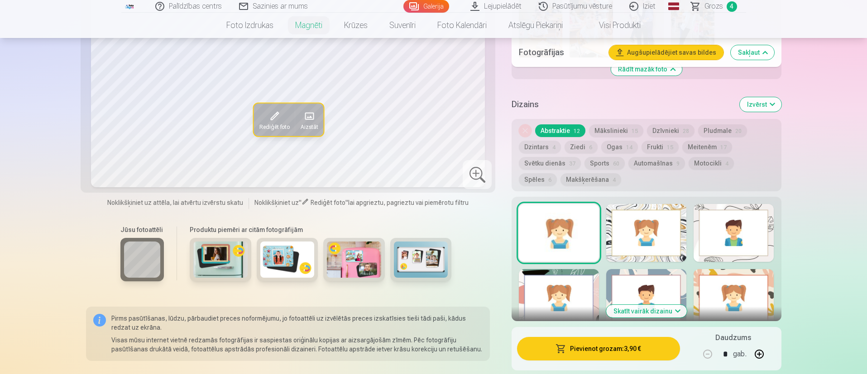
click at [670, 305] on button "Skatīt vairāk dizainu" at bounding box center [646, 311] width 81 height 13
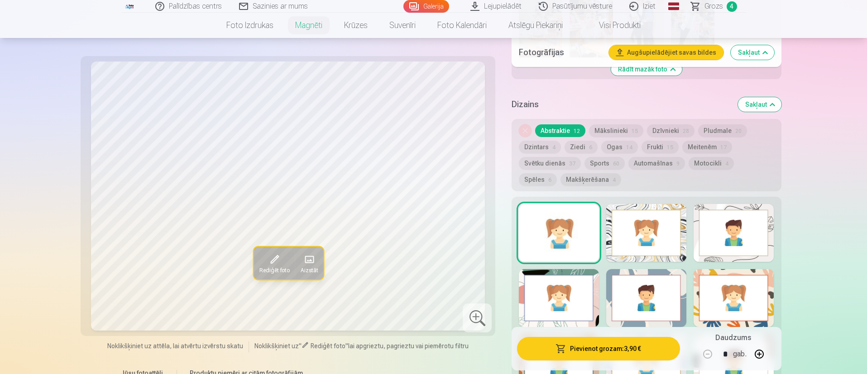
click at [662, 125] on button "Dzīvnieki 28" at bounding box center [671, 131] width 48 height 13
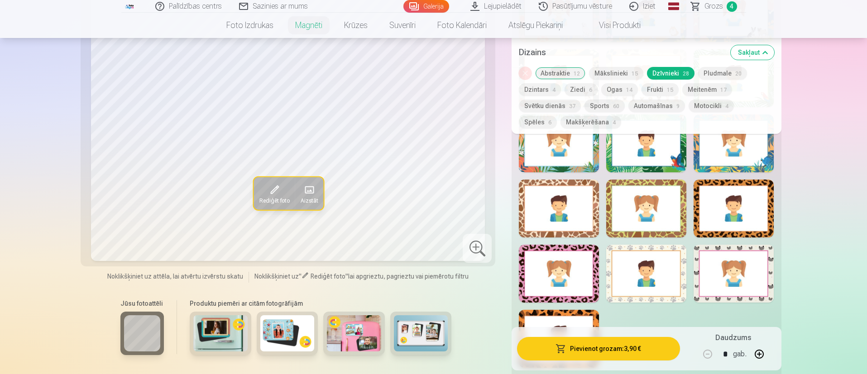
scroll to position [2309, 0]
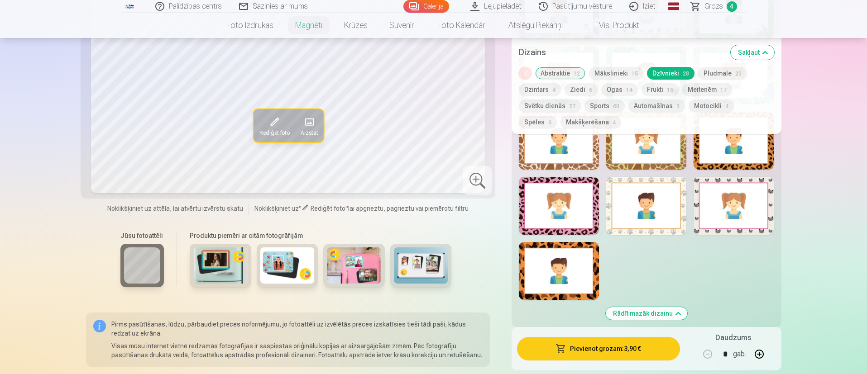
click at [581, 265] on div at bounding box center [559, 271] width 80 height 58
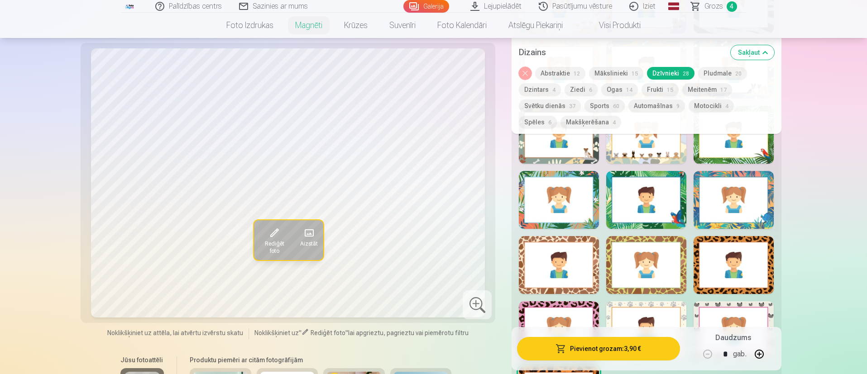
scroll to position [2173, 0]
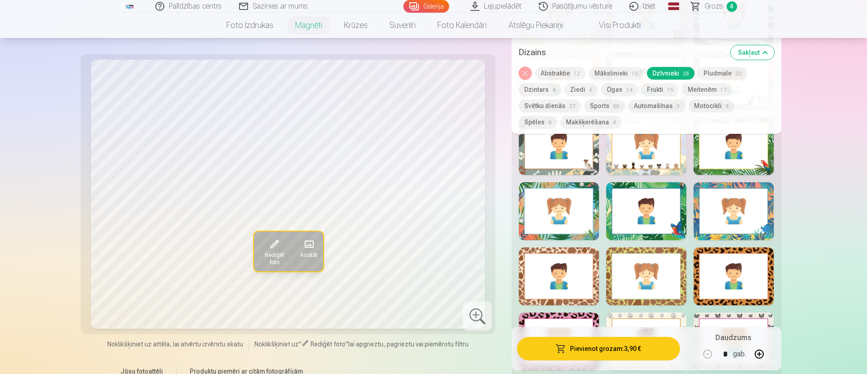
click at [594, 270] on div at bounding box center [559, 277] width 80 height 58
click at [650, 278] on div at bounding box center [646, 277] width 80 height 58
click at [753, 258] on div at bounding box center [734, 277] width 80 height 58
click at [649, 207] on div at bounding box center [646, 211] width 80 height 58
click at [605, 107] on button "Sports 60" at bounding box center [605, 106] width 40 height 13
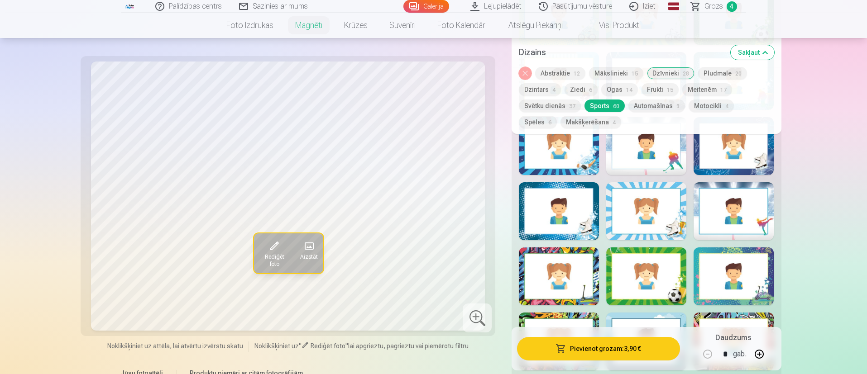
click at [550, 107] on button "Svētku dienās 37" at bounding box center [550, 106] width 62 height 13
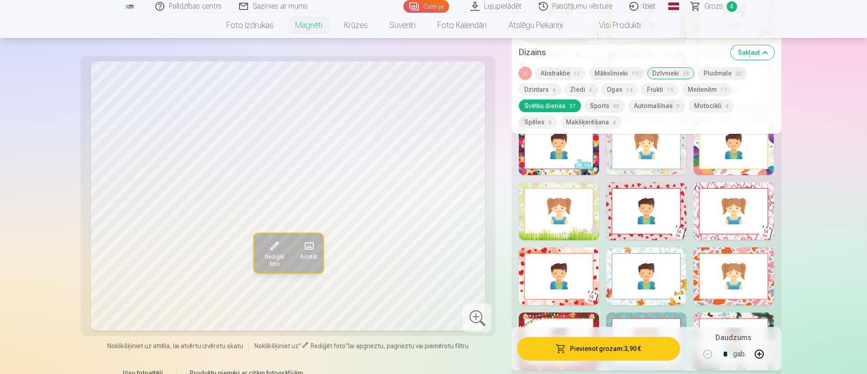
click at [554, 269] on div at bounding box center [559, 277] width 80 height 58
click at [759, 263] on div at bounding box center [734, 277] width 80 height 58
click at [523, 71] on button "Noņemiet dizainu" at bounding box center [525, 73] width 13 height 13
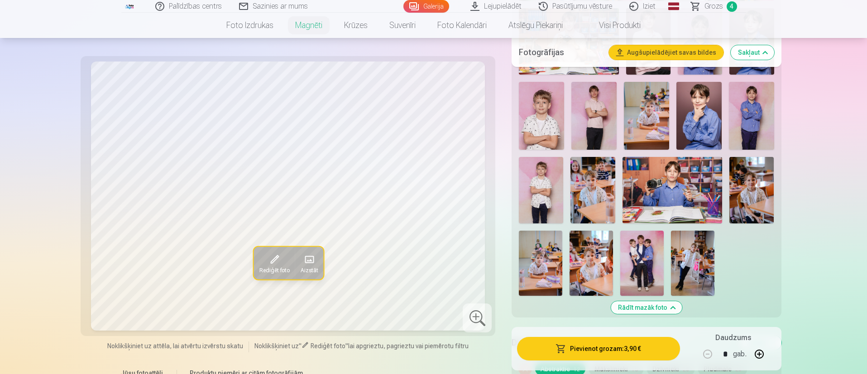
scroll to position [1506, 0]
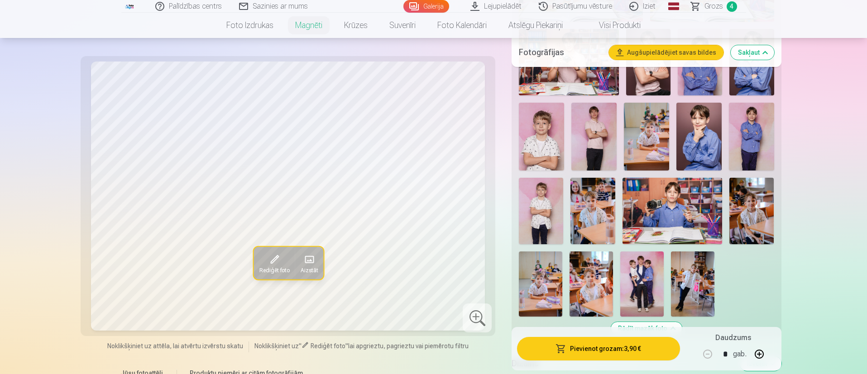
click at [277, 263] on span at bounding box center [273, 260] width 14 height 14
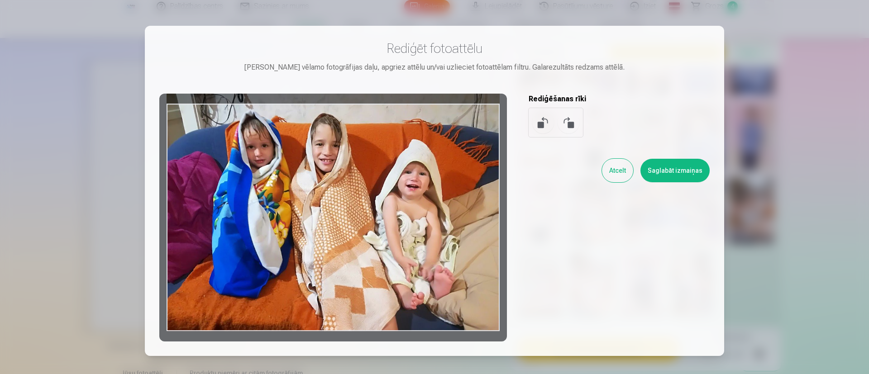
drag, startPoint x: 365, startPoint y: 218, endPoint x: 364, endPoint y: 174, distance: 43.9
click at [364, 177] on div at bounding box center [333, 218] width 348 height 248
drag, startPoint x: 477, startPoint y: 222, endPoint x: 495, endPoint y: 178, distance: 47.5
click at [495, 178] on div at bounding box center [333, 218] width 348 height 248
click at [658, 169] on button "Saglabāt izmaiņas" at bounding box center [675, 171] width 69 height 24
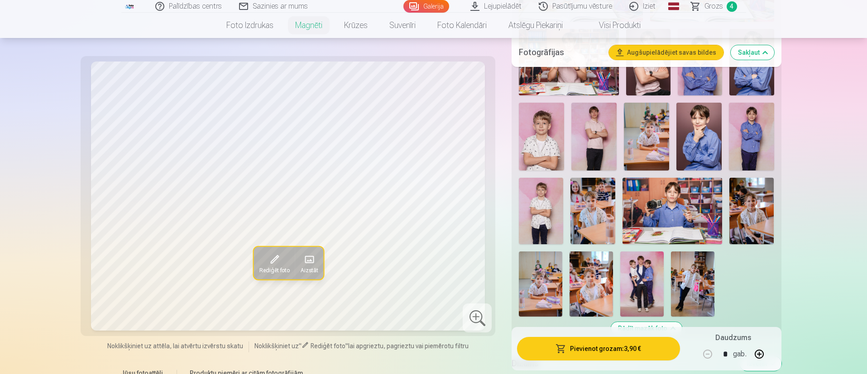
click at [281, 267] on span "Rediģēt foto" at bounding box center [274, 270] width 30 height 7
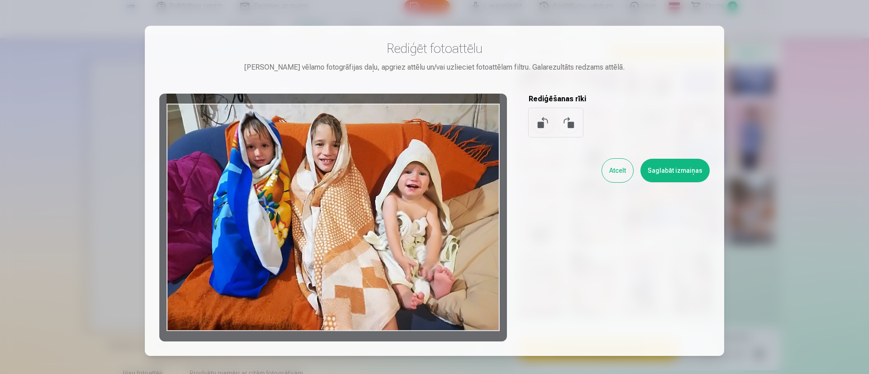
drag, startPoint x: 416, startPoint y: 230, endPoint x: 423, endPoint y: 197, distance: 33.8
click at [423, 197] on div at bounding box center [333, 218] width 348 height 248
drag, startPoint x: 390, startPoint y: 263, endPoint x: 397, endPoint y: 216, distance: 47.1
click at [397, 216] on div at bounding box center [333, 218] width 348 height 248
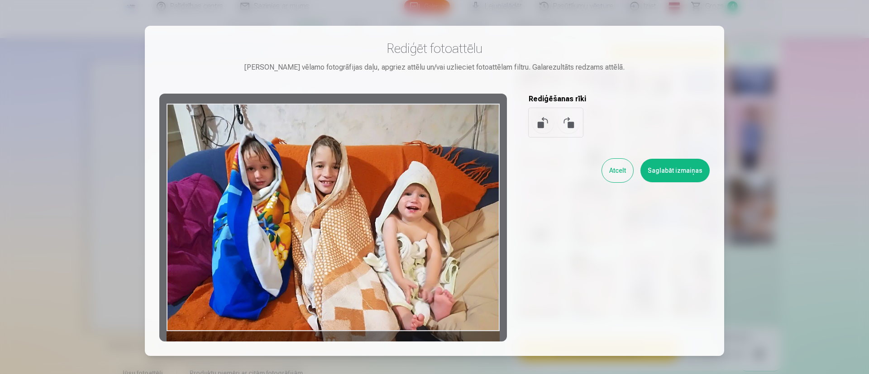
drag, startPoint x: 381, startPoint y: 183, endPoint x: 356, endPoint y: 220, distance: 44.6
click at [356, 220] on div at bounding box center [333, 218] width 348 height 248
click at [677, 177] on button "Saglabāt izmaiņas" at bounding box center [675, 171] width 69 height 24
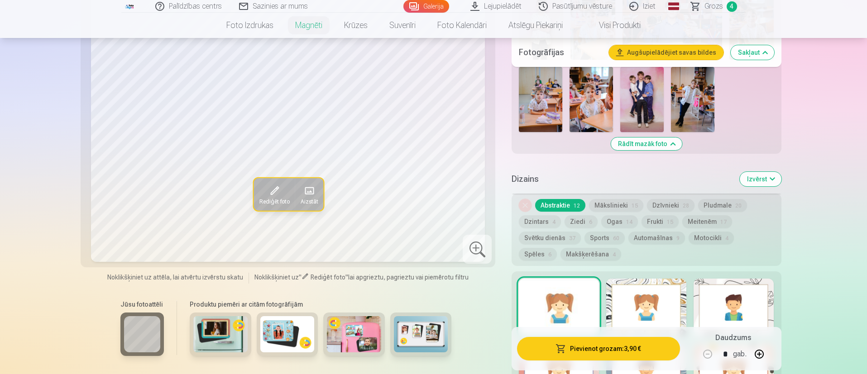
scroll to position [1710, 0]
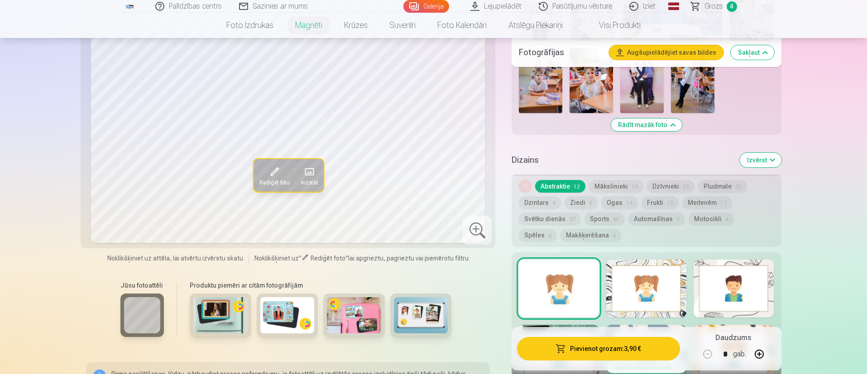
click at [562, 180] on button "Abstraktie 12" at bounding box center [560, 186] width 50 height 13
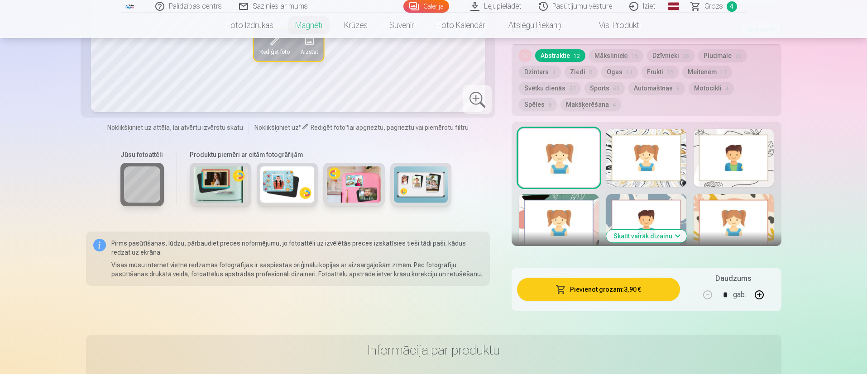
scroll to position [1846, 0]
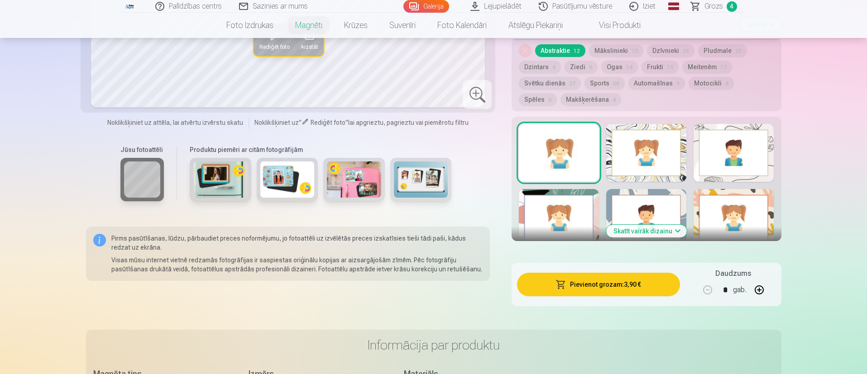
click at [663, 226] on button "Skatīt vairāk dizainu" at bounding box center [646, 231] width 81 height 13
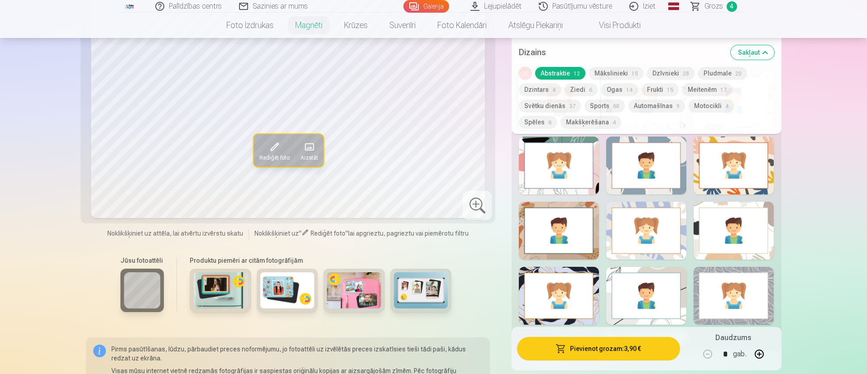
scroll to position [1914, 0]
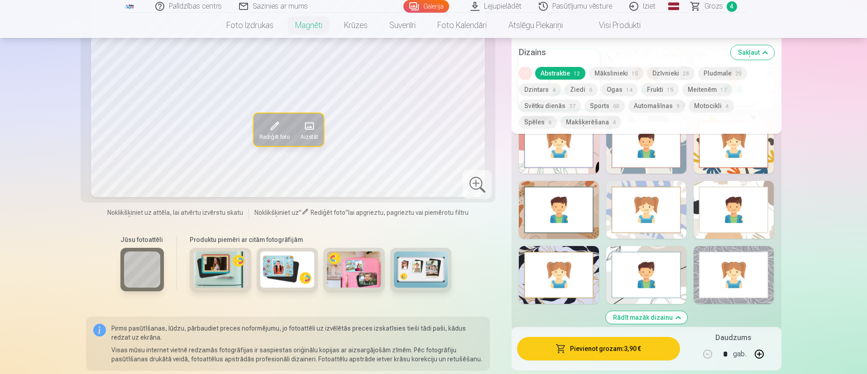
click at [754, 277] on div at bounding box center [734, 275] width 80 height 58
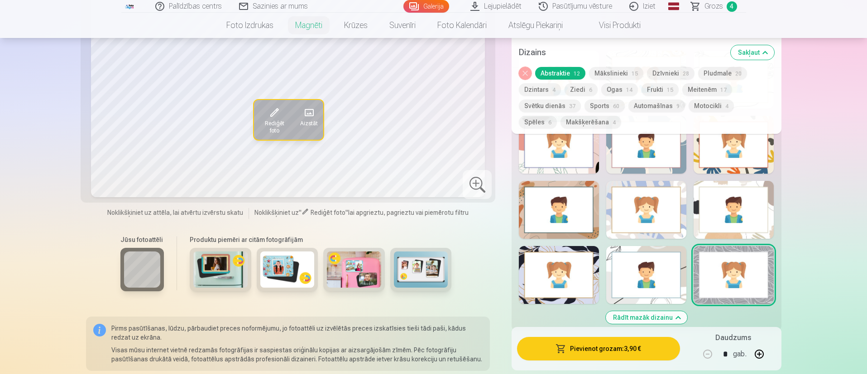
click at [668, 276] on div at bounding box center [646, 275] width 80 height 58
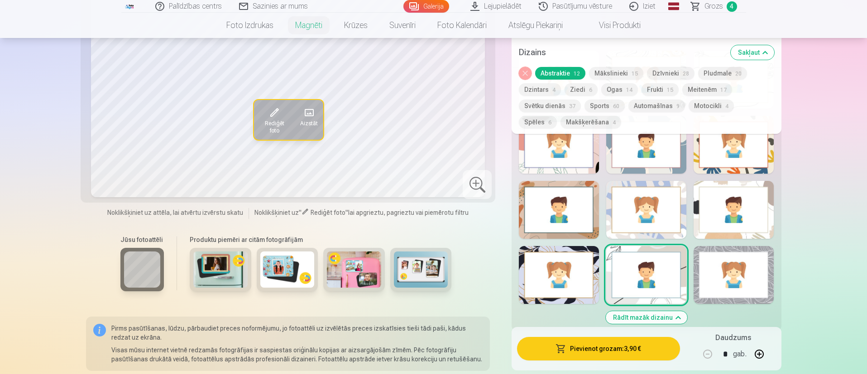
click at [556, 261] on div at bounding box center [559, 275] width 80 height 58
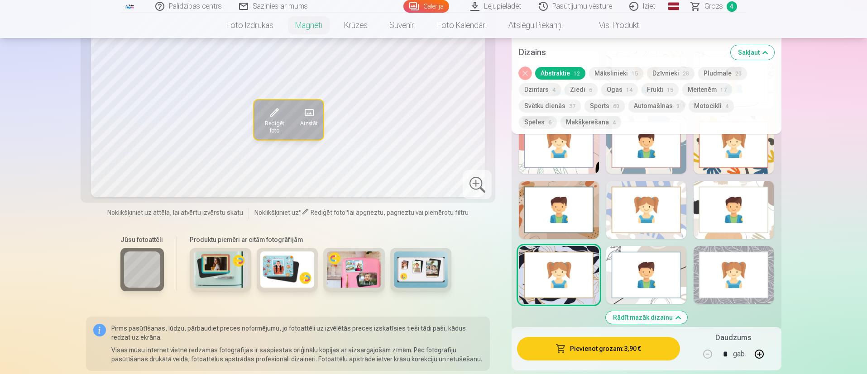
click at [660, 208] on div at bounding box center [646, 210] width 80 height 58
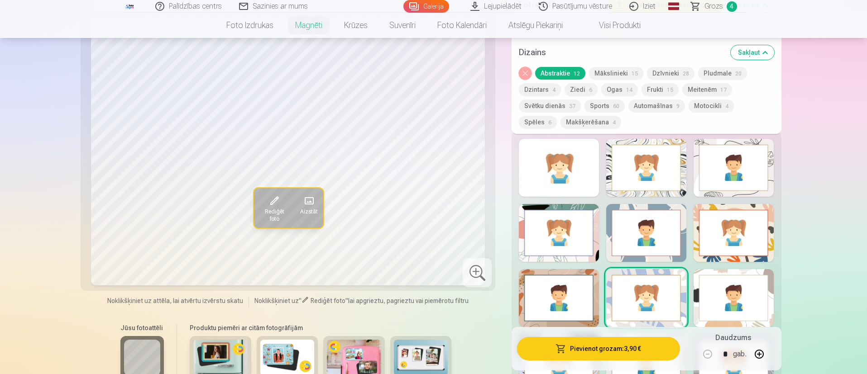
scroll to position [1846, 0]
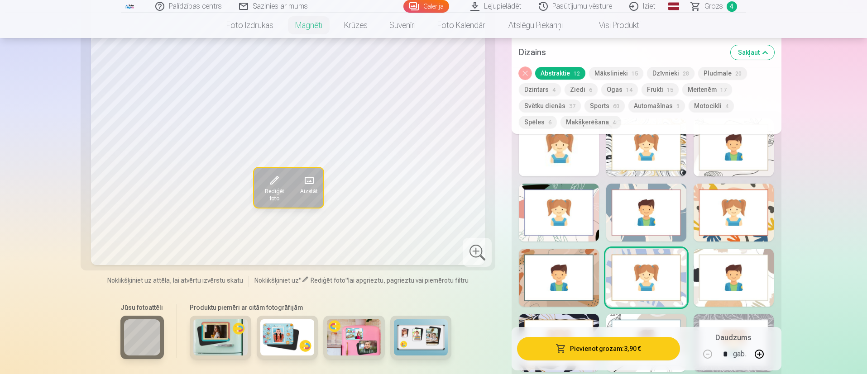
click at [761, 215] on div at bounding box center [734, 213] width 80 height 58
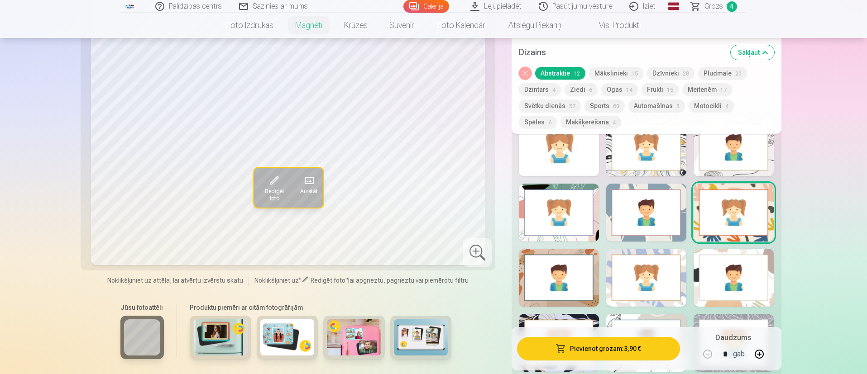
click at [570, 257] on div at bounding box center [559, 278] width 80 height 58
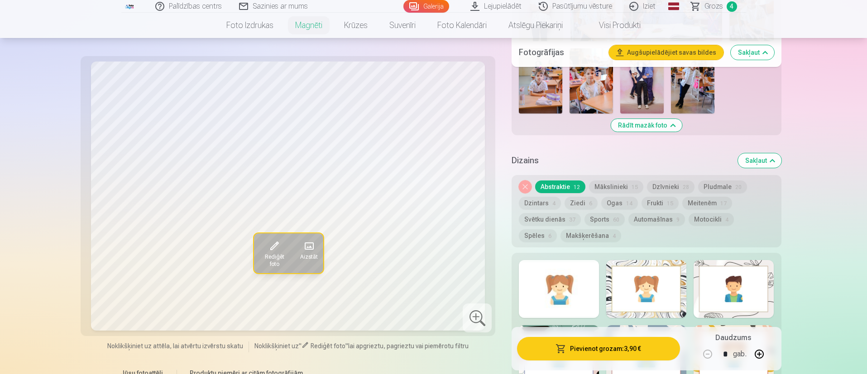
scroll to position [1642, 0]
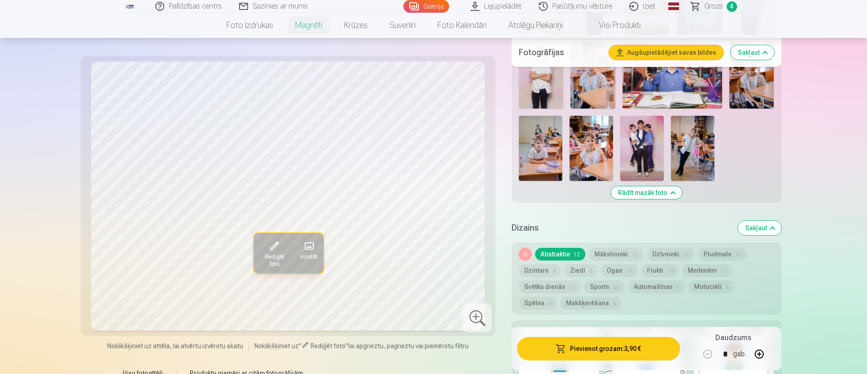
click at [523, 248] on button "Noņemiet dizainu" at bounding box center [525, 254] width 13 height 13
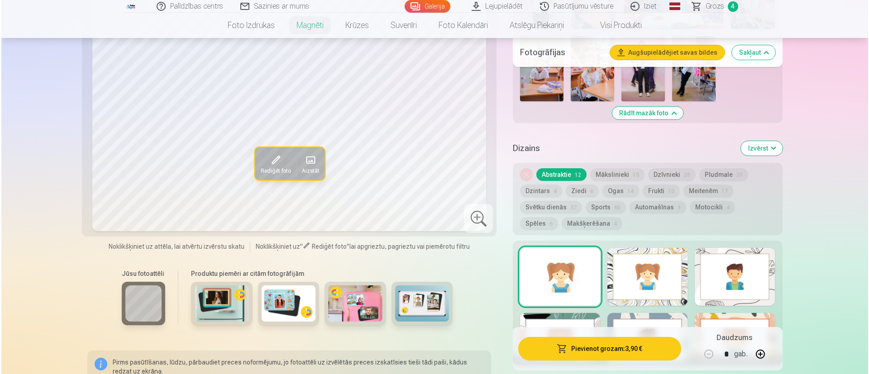
scroll to position [1645, 0]
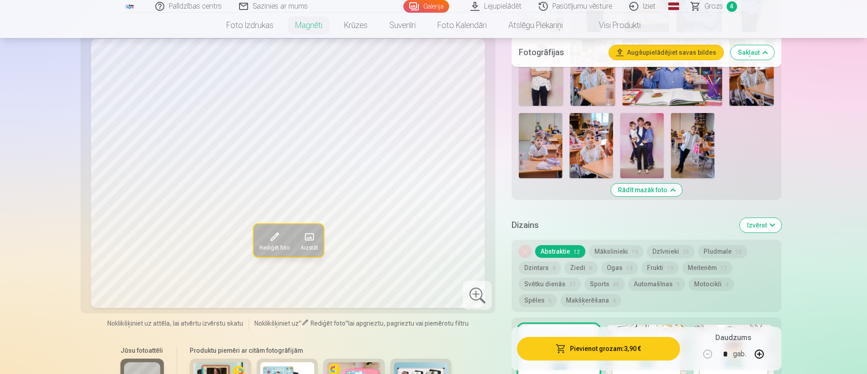
click at [274, 232] on span at bounding box center [273, 237] width 14 height 14
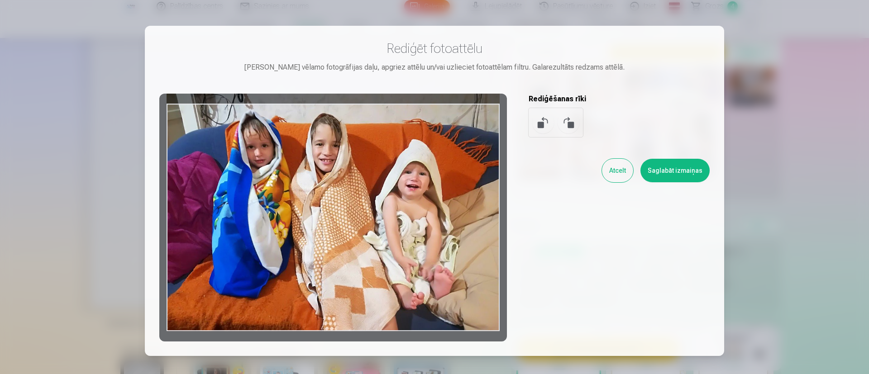
drag, startPoint x: 435, startPoint y: 259, endPoint x: 442, endPoint y: 222, distance: 37.5
click at [442, 222] on div at bounding box center [333, 218] width 348 height 248
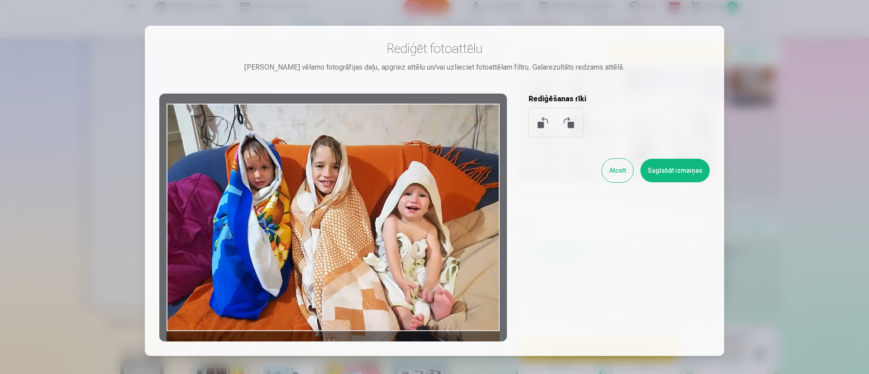
drag, startPoint x: 455, startPoint y: 191, endPoint x: 456, endPoint y: 218, distance: 26.7
click at [456, 218] on div at bounding box center [333, 218] width 348 height 248
drag, startPoint x: 457, startPoint y: 232, endPoint x: 455, endPoint y: 237, distance: 5.5
click at [455, 237] on div at bounding box center [333, 218] width 348 height 248
click at [668, 167] on button "Saglabāt izmaiņas" at bounding box center [675, 171] width 69 height 24
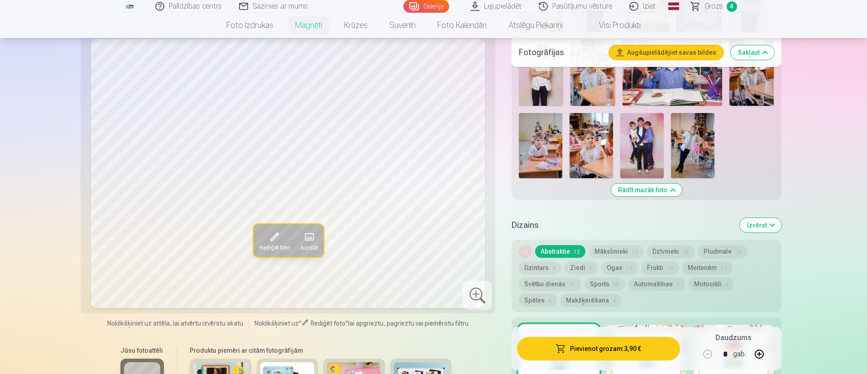
click at [279, 231] on span at bounding box center [273, 237] width 14 height 14
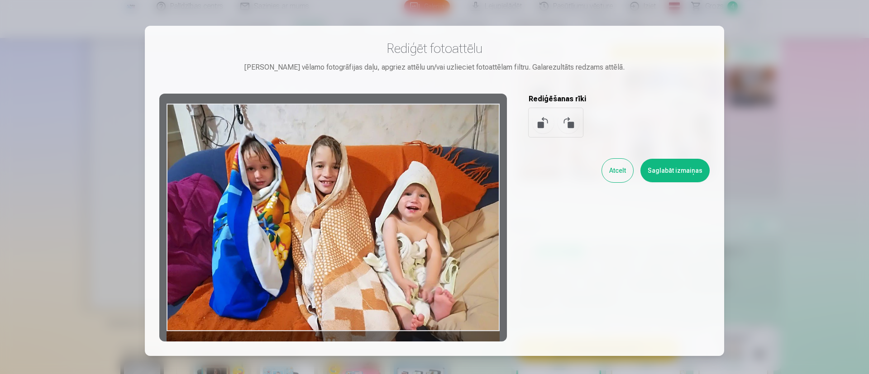
drag, startPoint x: 392, startPoint y: 216, endPoint x: 393, endPoint y: 225, distance: 8.6
click at [393, 225] on div at bounding box center [333, 218] width 348 height 248
click at [393, 226] on div at bounding box center [333, 218] width 348 height 248
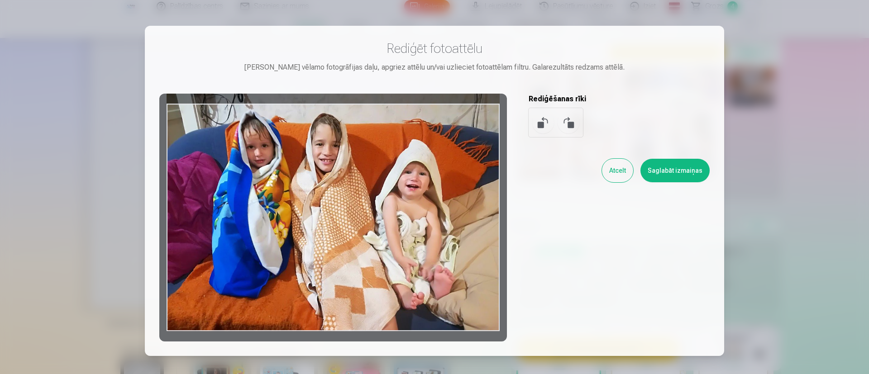
drag, startPoint x: 385, startPoint y: 235, endPoint x: 399, endPoint y: 198, distance: 39.7
click at [399, 199] on div at bounding box center [333, 218] width 348 height 248
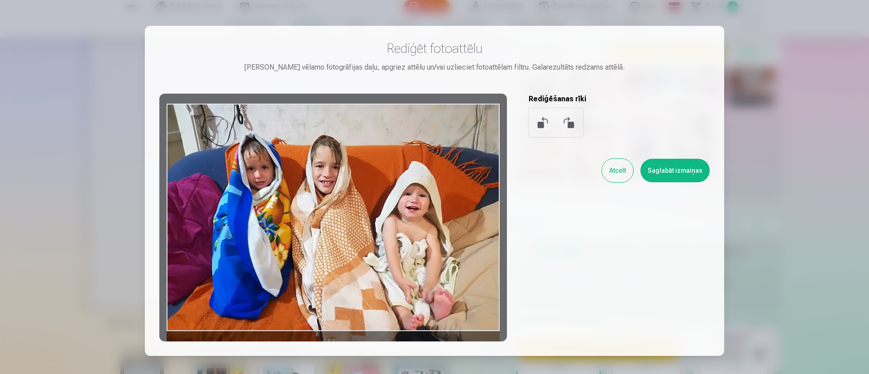
drag, startPoint x: 398, startPoint y: 193, endPoint x: 392, endPoint y: 262, distance: 68.6
click at [392, 262] on div at bounding box center [333, 218] width 348 height 248
click at [389, 261] on div at bounding box center [333, 218] width 348 height 248
click at [666, 163] on button "Saglabāt izmaiņas" at bounding box center [675, 171] width 69 height 24
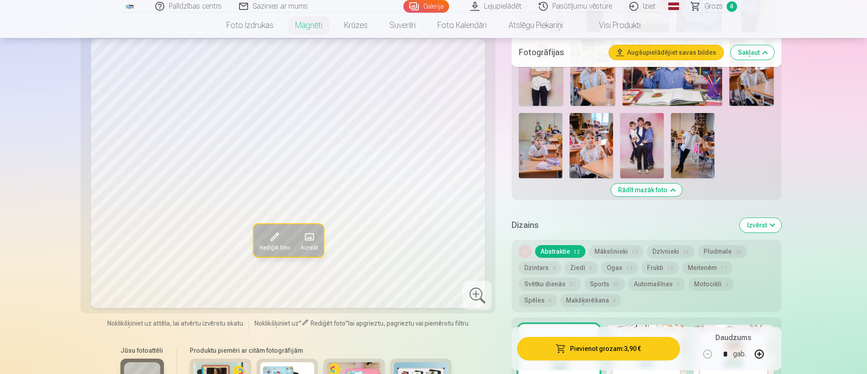
click at [597, 355] on button "Pievienot grozam : 3,90 €" at bounding box center [598, 349] width 163 height 24
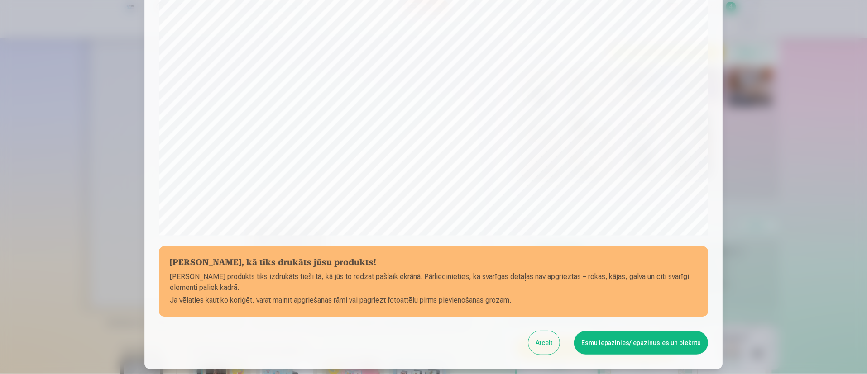
scroll to position [278, 0]
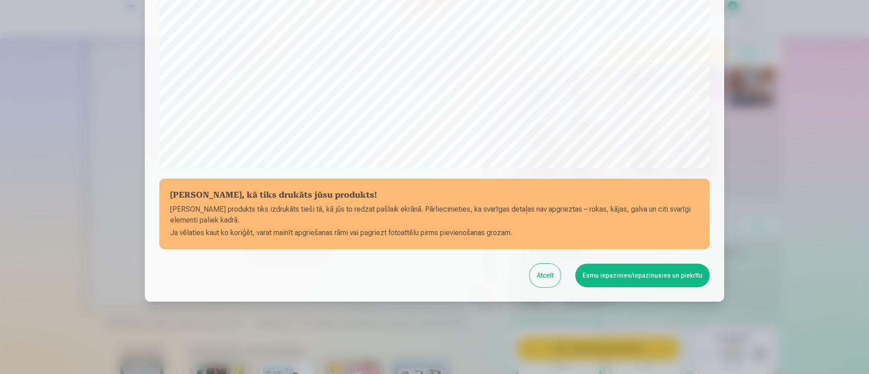
click at [637, 276] on button "Esmu iepazinies/iepazinusies un piekrītu" at bounding box center [642, 276] width 134 height 24
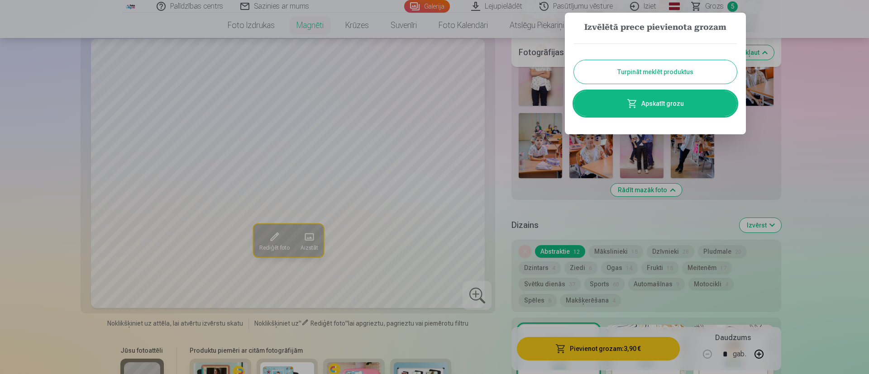
click at [665, 72] on button "Turpināt meklēt produktus" at bounding box center [655, 72] width 163 height 24
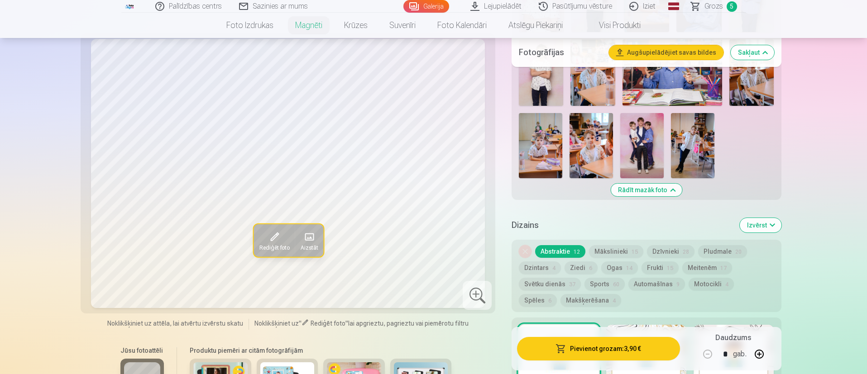
click at [714, 6] on span "Grozs" at bounding box center [714, 6] width 19 height 11
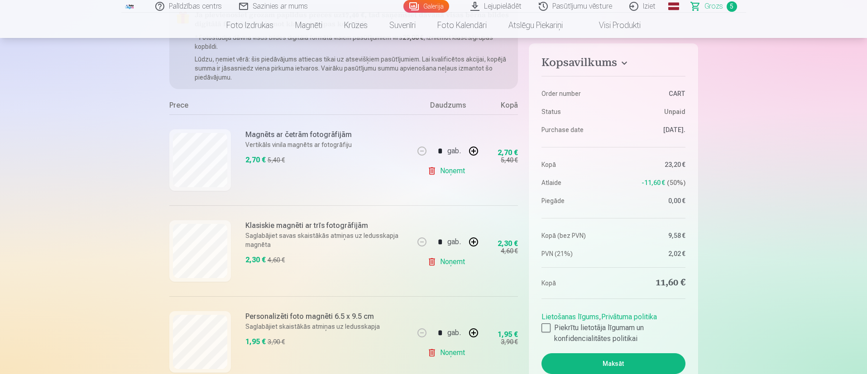
scroll to position [136, 0]
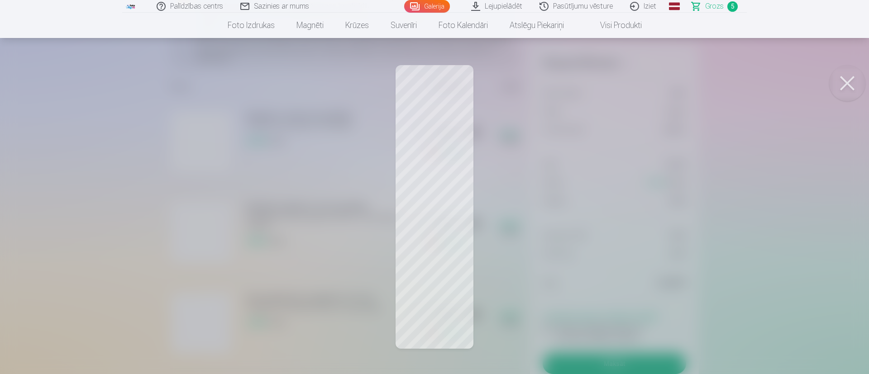
click at [848, 87] on button at bounding box center [847, 83] width 36 height 36
click at [849, 88] on button at bounding box center [847, 83] width 36 height 36
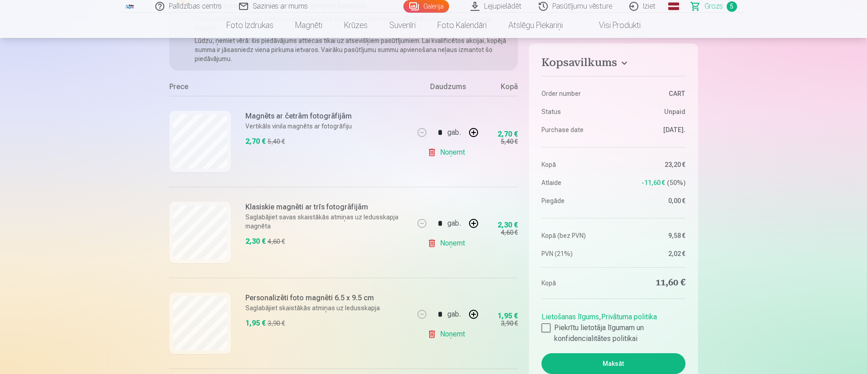
scroll to position [204, 0]
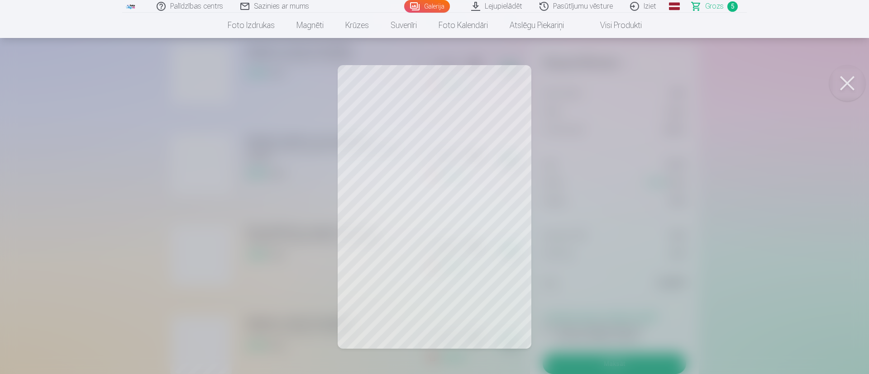
click at [849, 86] on button at bounding box center [847, 83] width 36 height 36
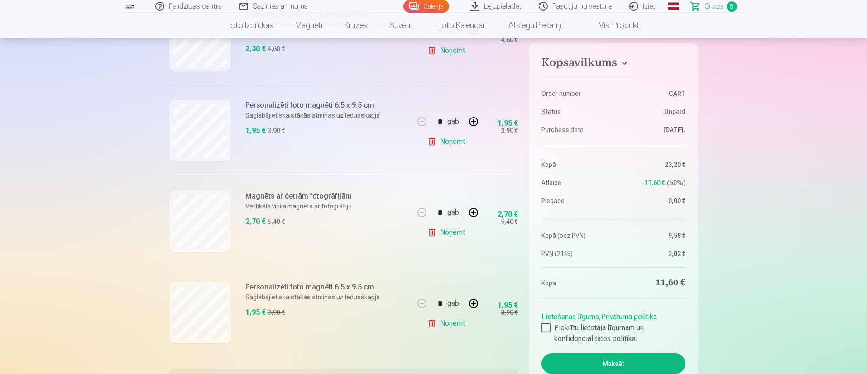
scroll to position [340, 0]
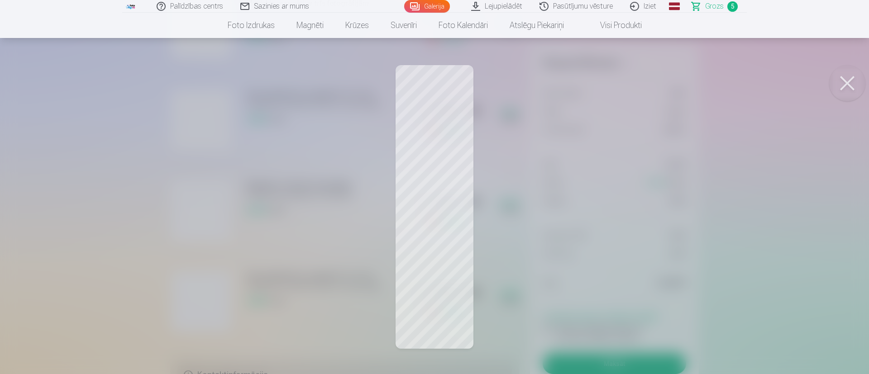
click at [850, 86] on button at bounding box center [847, 83] width 36 height 36
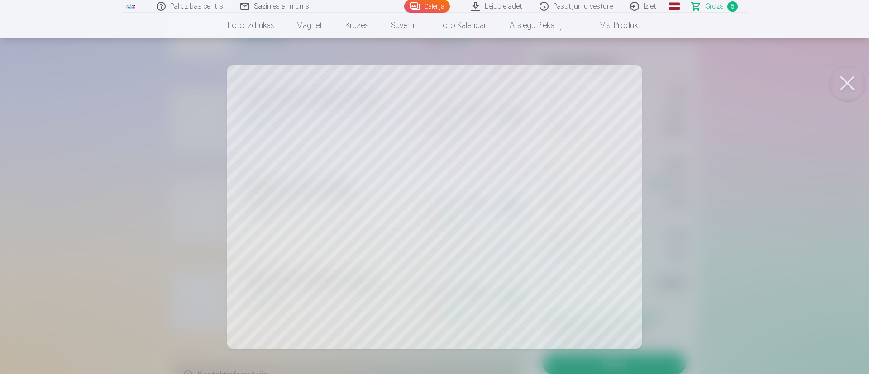
click at [843, 92] on button at bounding box center [847, 83] width 36 height 36
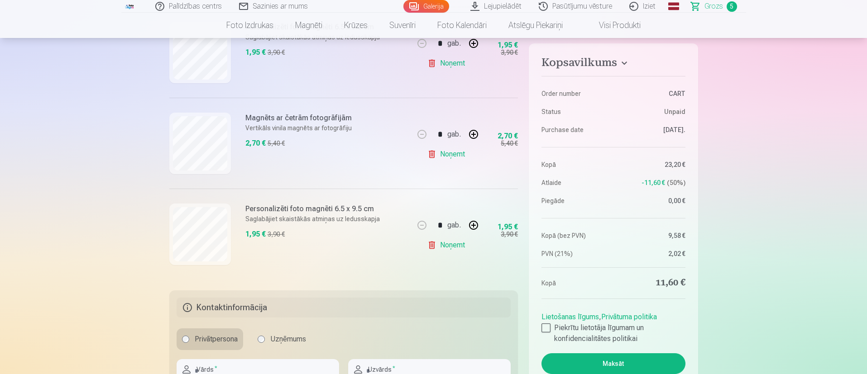
scroll to position [408, 0]
click at [547, 328] on div at bounding box center [546, 328] width 9 height 9
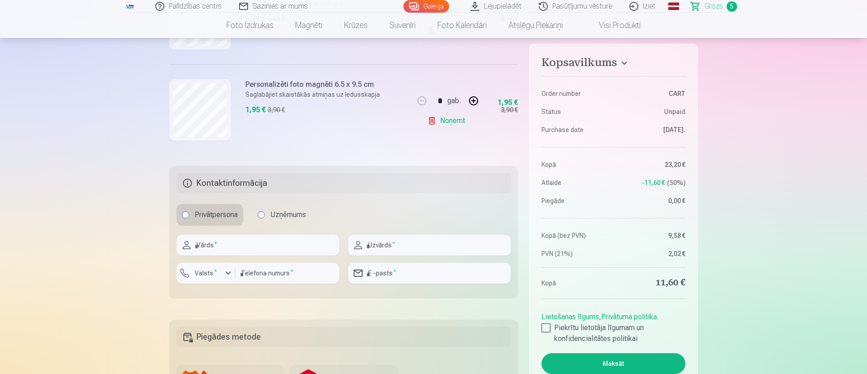
scroll to position [543, 0]
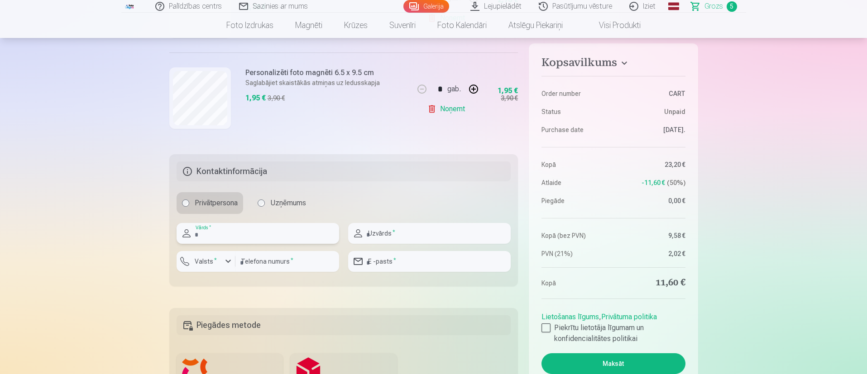
click at [247, 238] on input "text" at bounding box center [258, 233] width 163 height 21
drag, startPoint x: 249, startPoint y: 239, endPoint x: 210, endPoint y: 235, distance: 39.1
click at [210, 235] on input "**********" at bounding box center [258, 233] width 163 height 21
type input "****"
click at [417, 230] on input "text" at bounding box center [429, 233] width 163 height 21
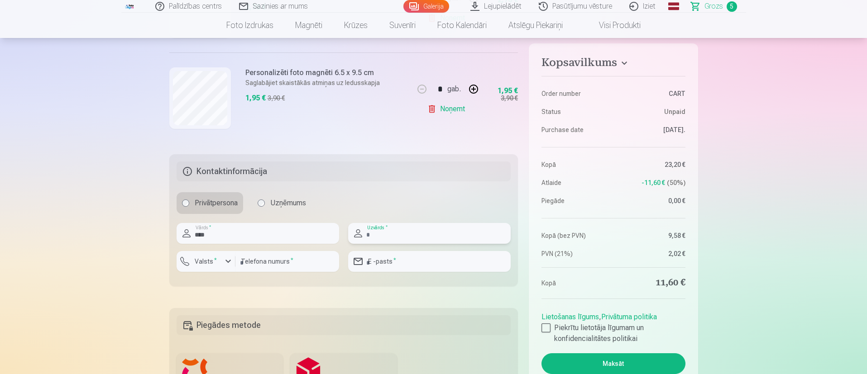
type input "******"
click at [227, 264] on div "button" at bounding box center [228, 261] width 11 height 11
click at [232, 283] on li "+371 Latvija" at bounding box center [216, 283] width 64 height 18
click at [249, 262] on input "number" at bounding box center [287, 261] width 104 height 21
type input "********"
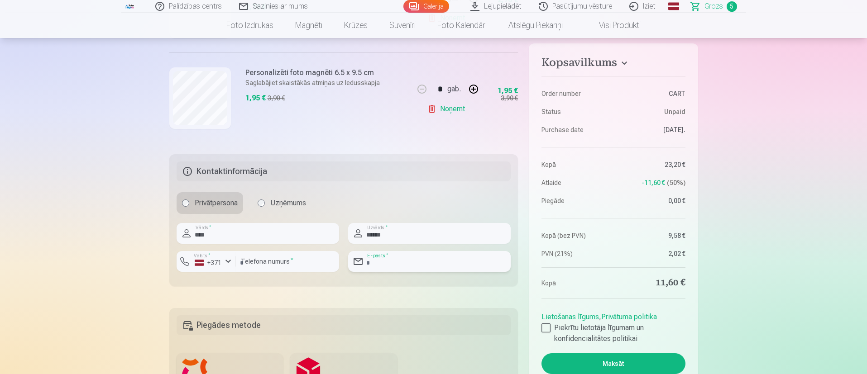
click at [393, 262] on input "email" at bounding box center [429, 261] width 163 height 21
type input "**********"
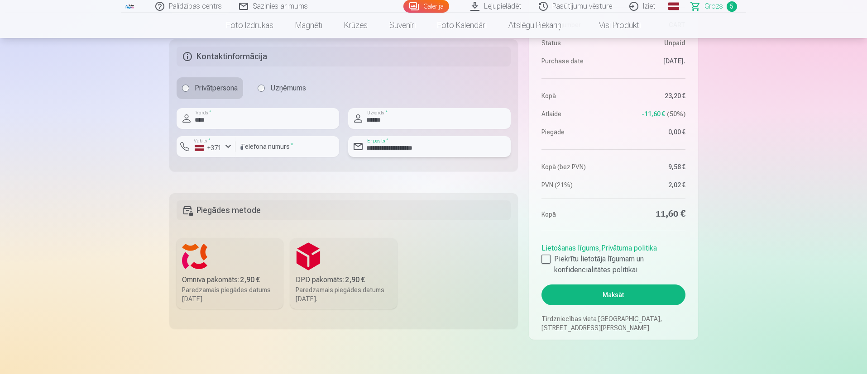
scroll to position [679, 0]
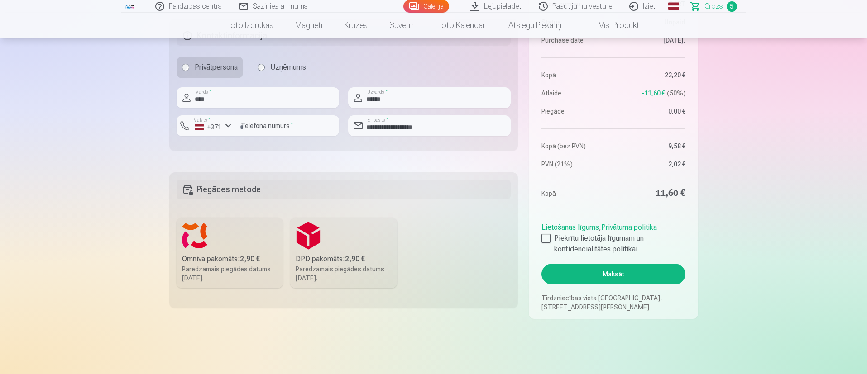
click at [230, 265] on div "Paredzamais piegādes datums [DATE]." at bounding box center [230, 274] width 96 height 18
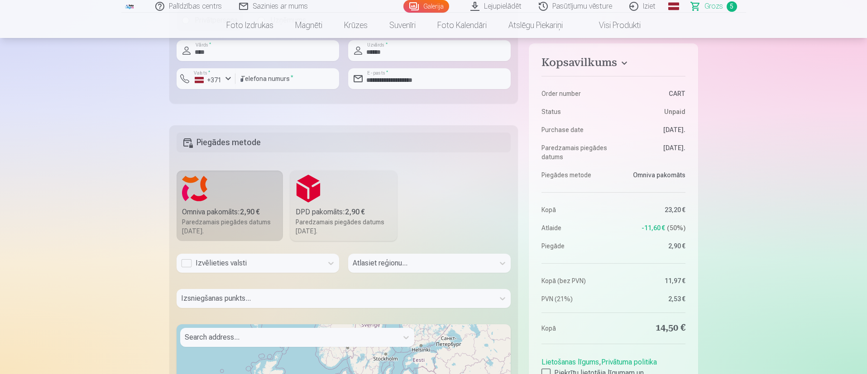
scroll to position [747, 0]
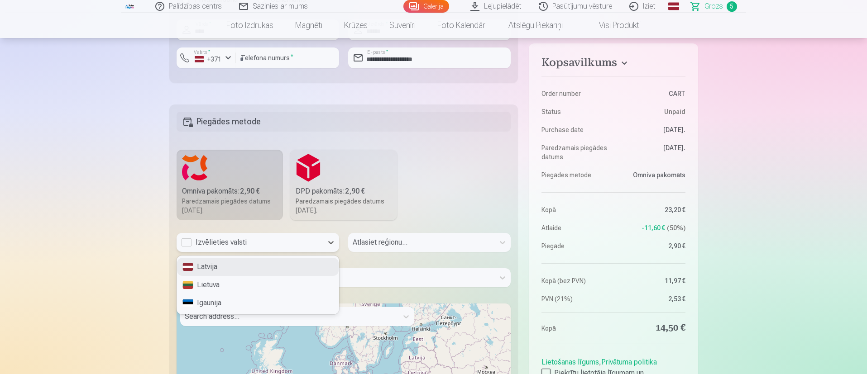
click at [231, 242] on div "Izvēlieties valsti" at bounding box center [249, 242] width 137 height 11
click at [219, 268] on div "Latvija" at bounding box center [258, 267] width 162 height 18
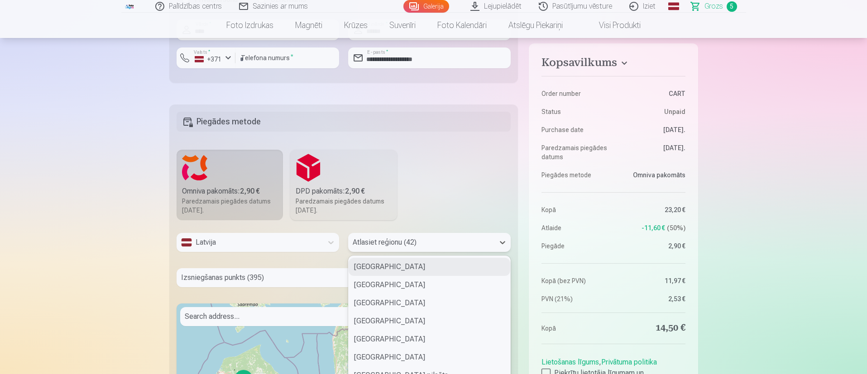
scroll to position [769, 0]
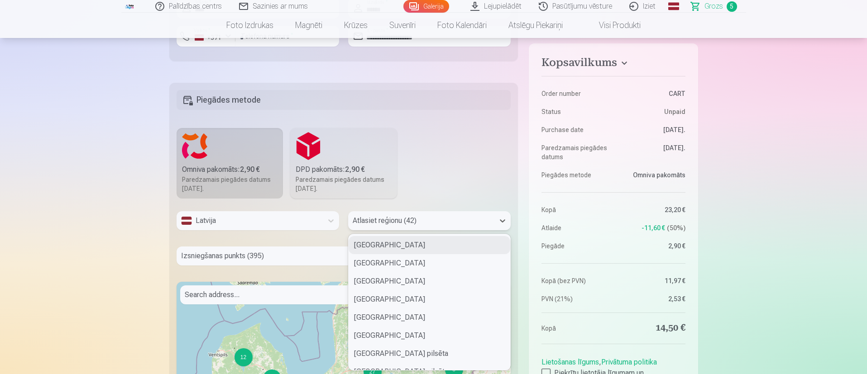
click at [391, 230] on div "42 results available. Use Up and Down to choose options, press Enter to select …" at bounding box center [429, 220] width 163 height 19
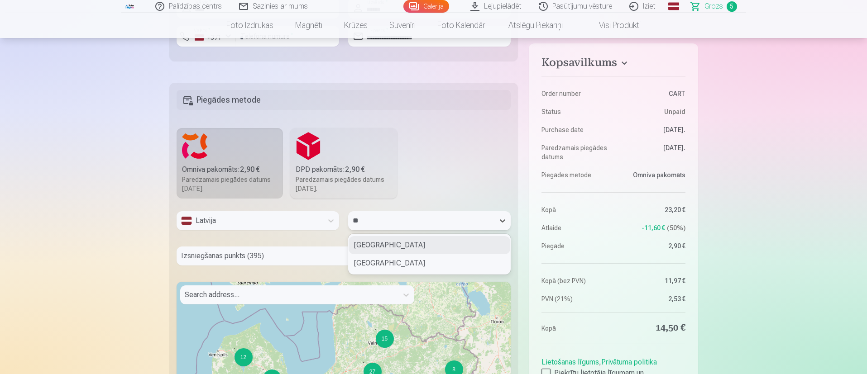
type input "***"
click at [391, 245] on div "[GEOGRAPHIC_DATA]" at bounding box center [430, 245] width 162 height 18
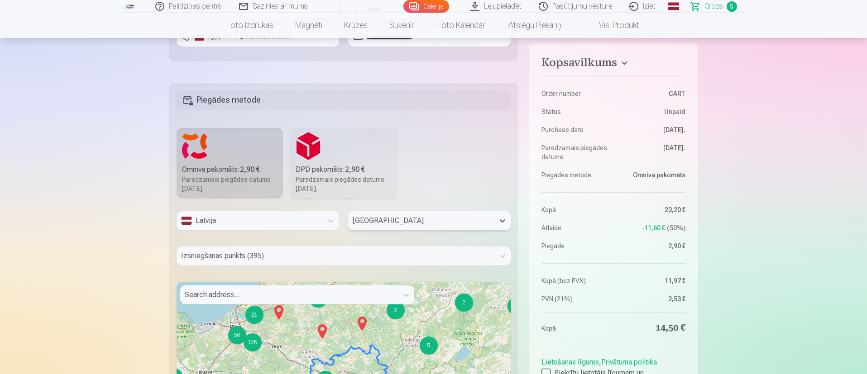
click at [295, 260] on div "Izsniegšanas punkts (395)" at bounding box center [344, 256] width 335 height 19
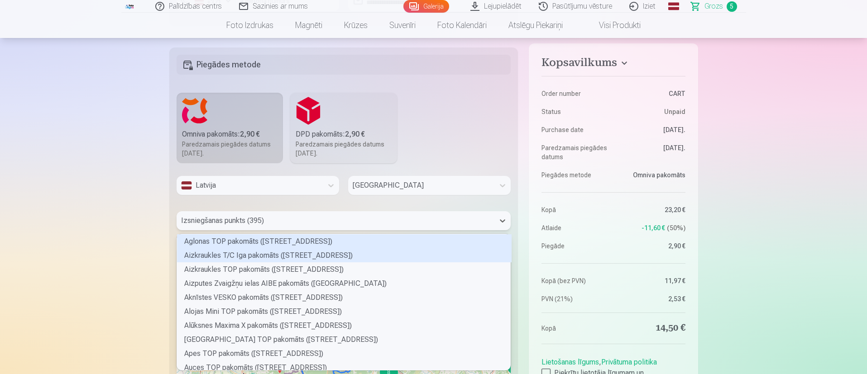
scroll to position [134, 331]
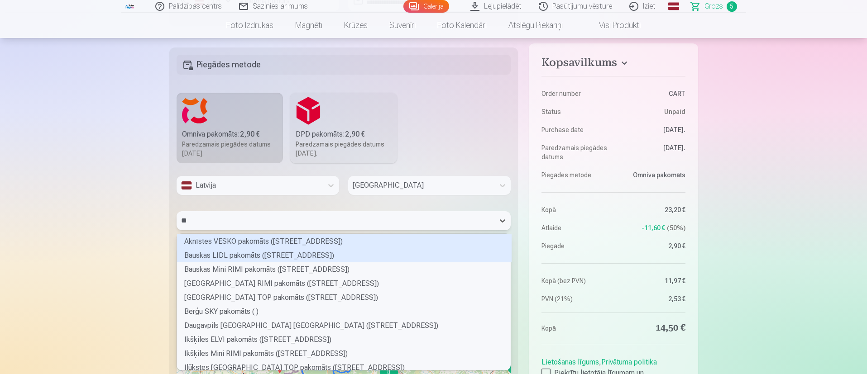
type input "***"
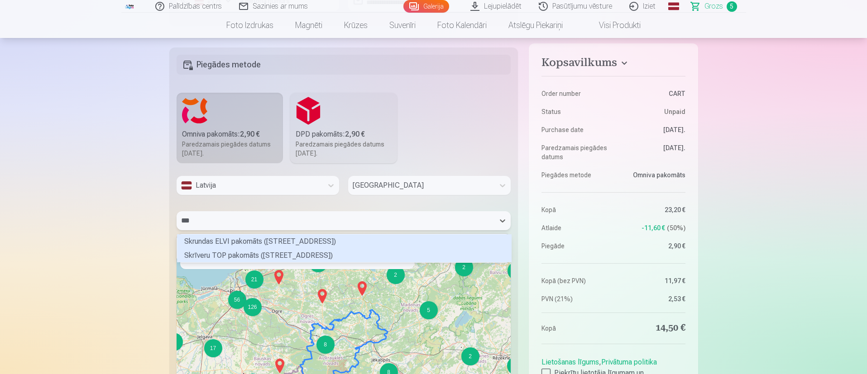
click at [253, 255] on div "Skrīveru TOP pakomāts ([STREET_ADDRESS])" at bounding box center [344, 256] width 335 height 14
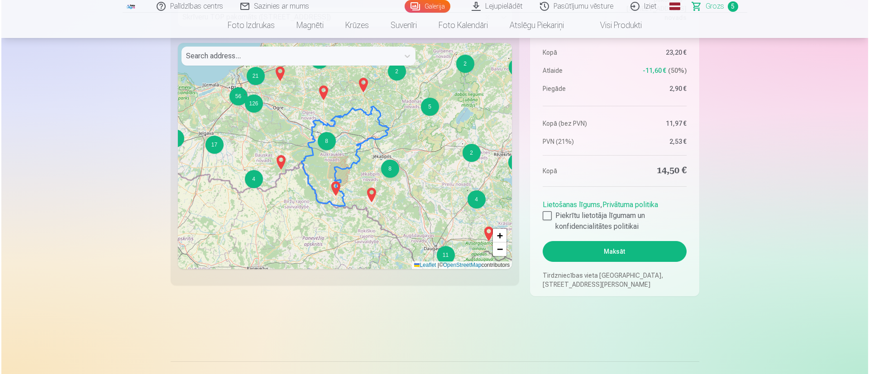
scroll to position [940, 0]
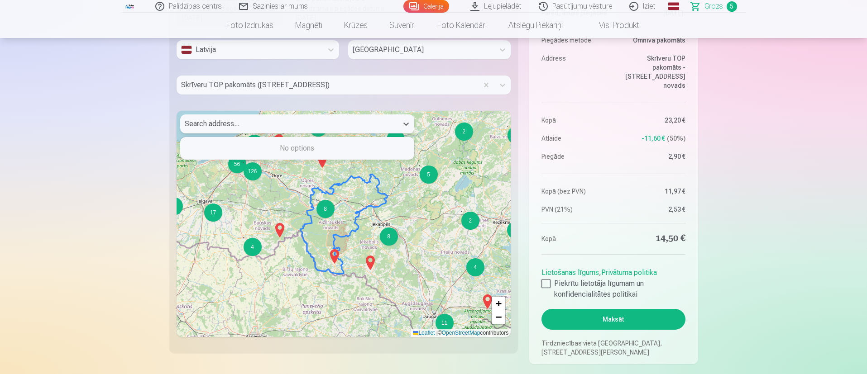
click at [226, 130] on div "Search address..." at bounding box center [289, 124] width 218 height 19
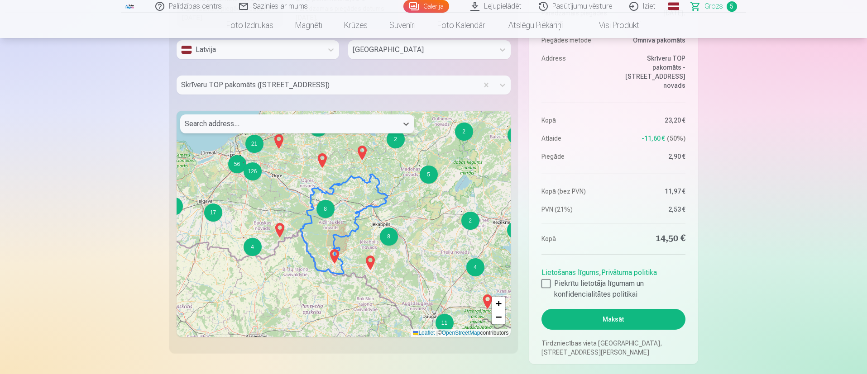
click at [226, 129] on div at bounding box center [289, 124] width 209 height 13
click at [578, 321] on button "Maksāt" at bounding box center [614, 319] width 144 height 21
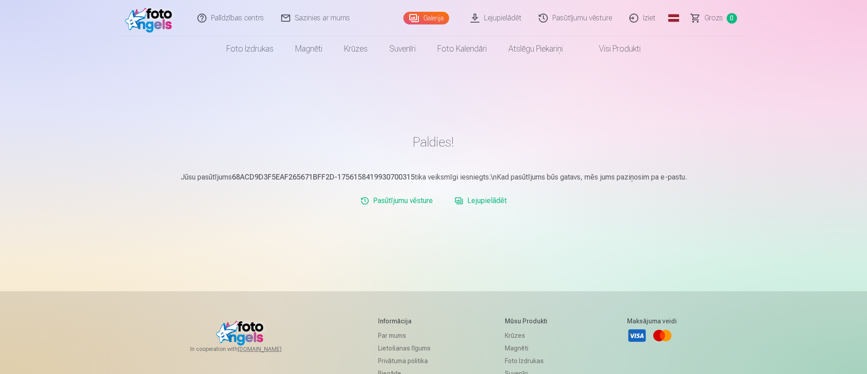
click at [640, 17] on link "Iziet" at bounding box center [642, 18] width 43 height 36
